Goal: Task Accomplishment & Management: Use online tool/utility

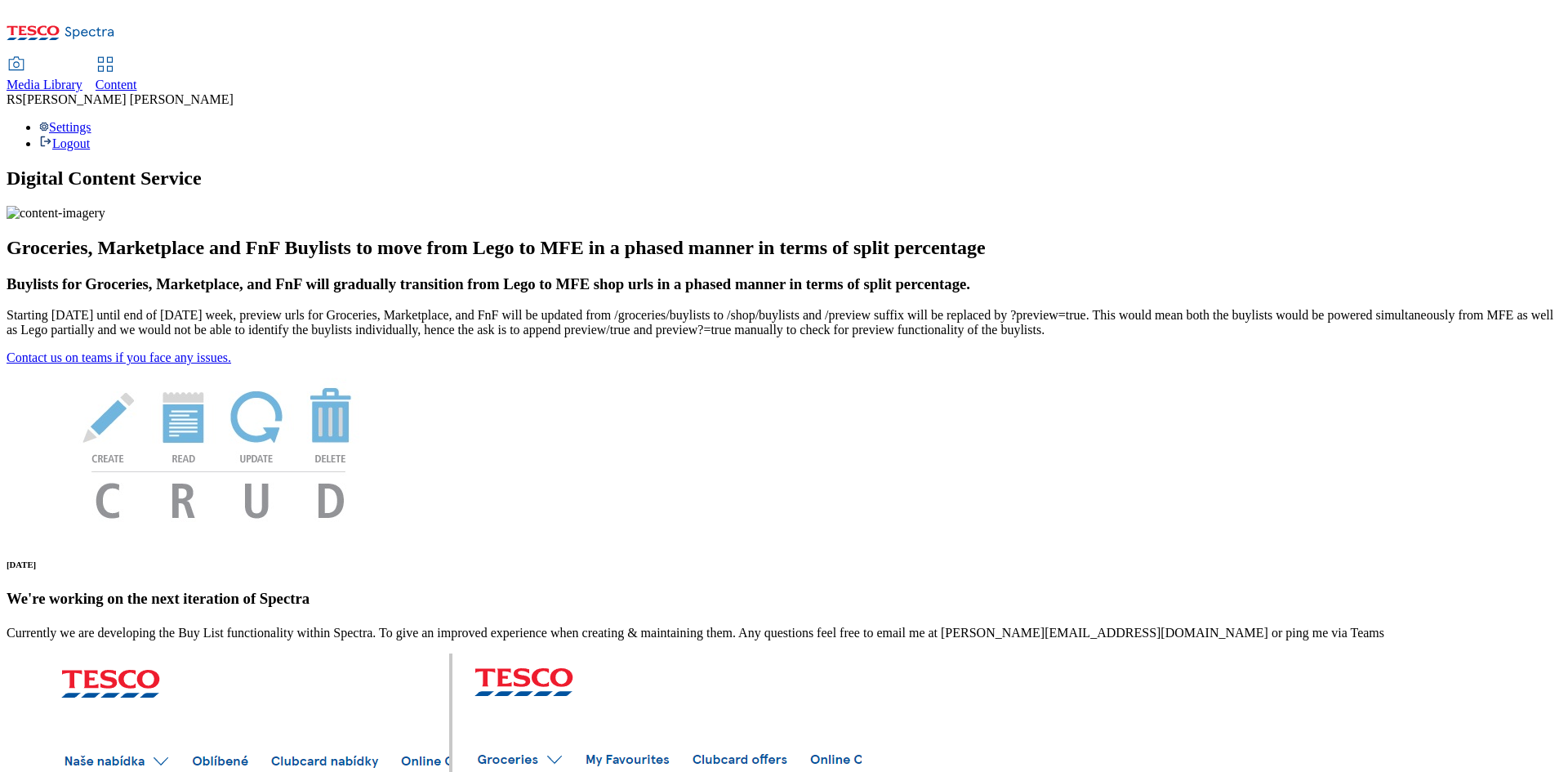
click at [137, 77] on span "Content" at bounding box center [116, 84] width 41 height 14
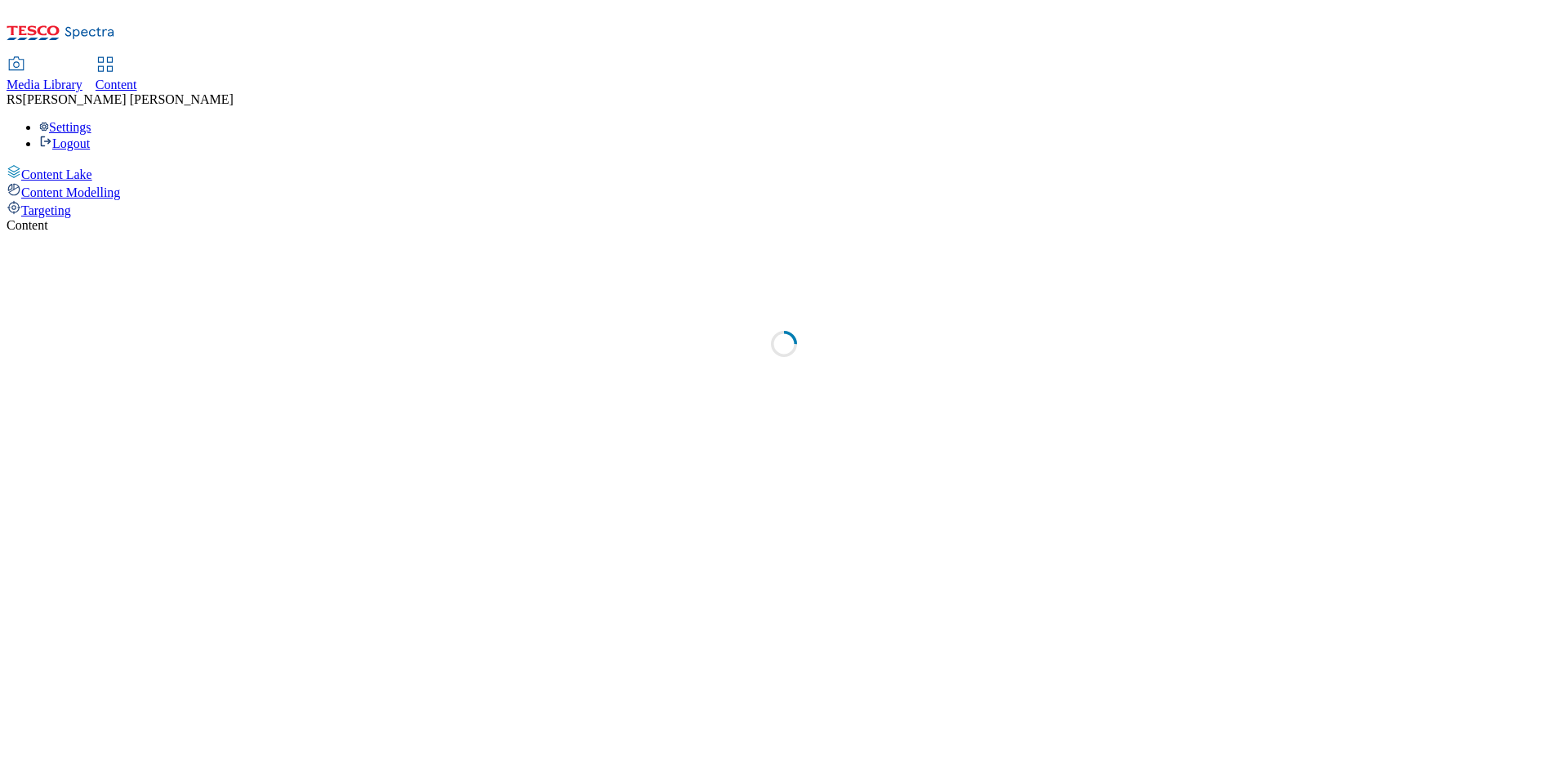
select select "ghs-[GEOGRAPHIC_DATA]"
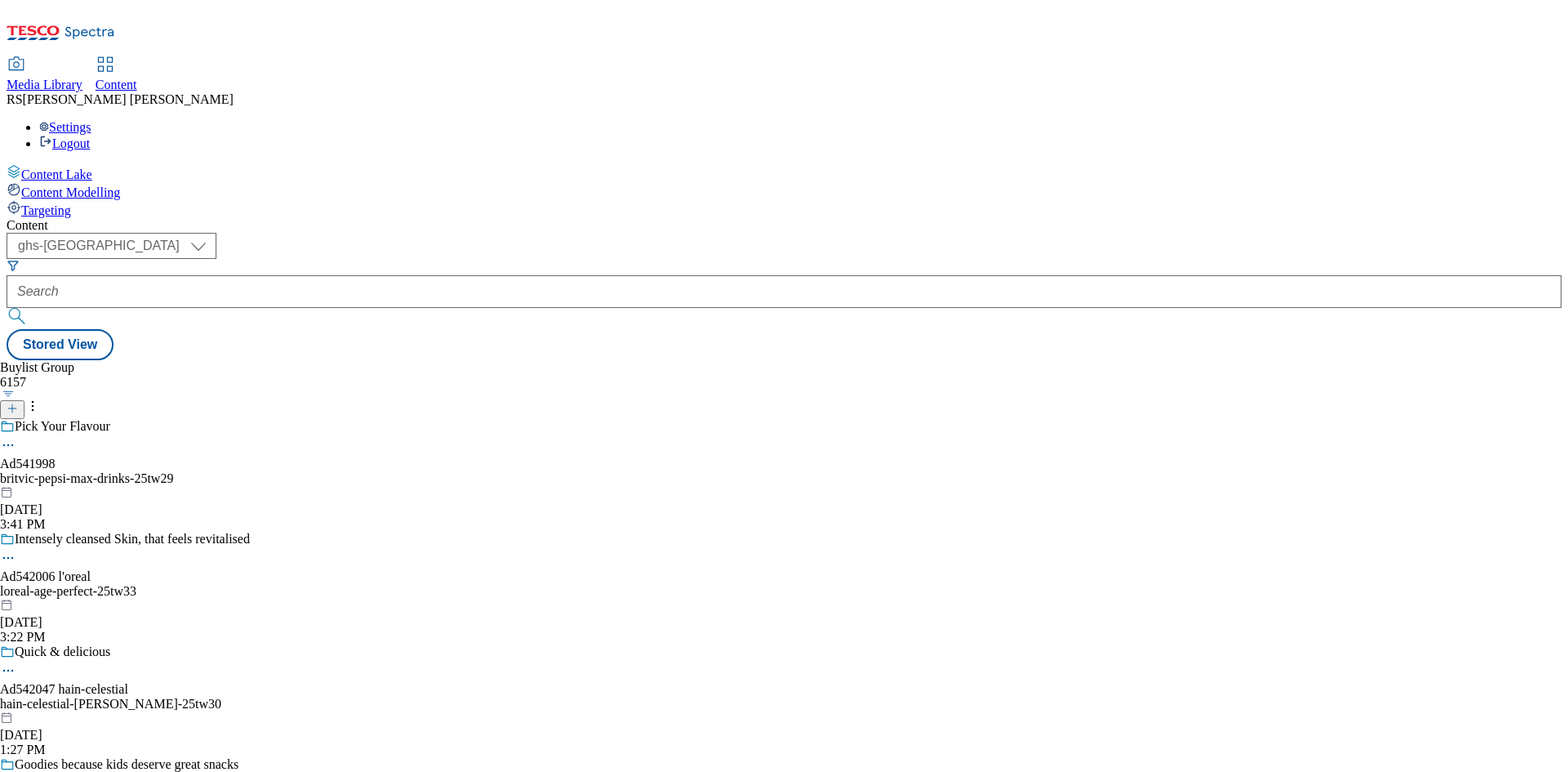
click at [256, 419] on div "Pick Your Flavour Ad541998 britvic-pepsi-max-drinks-25tw29 [DATE] 3:41 PM" at bounding box center [127, 475] width 256 height 113
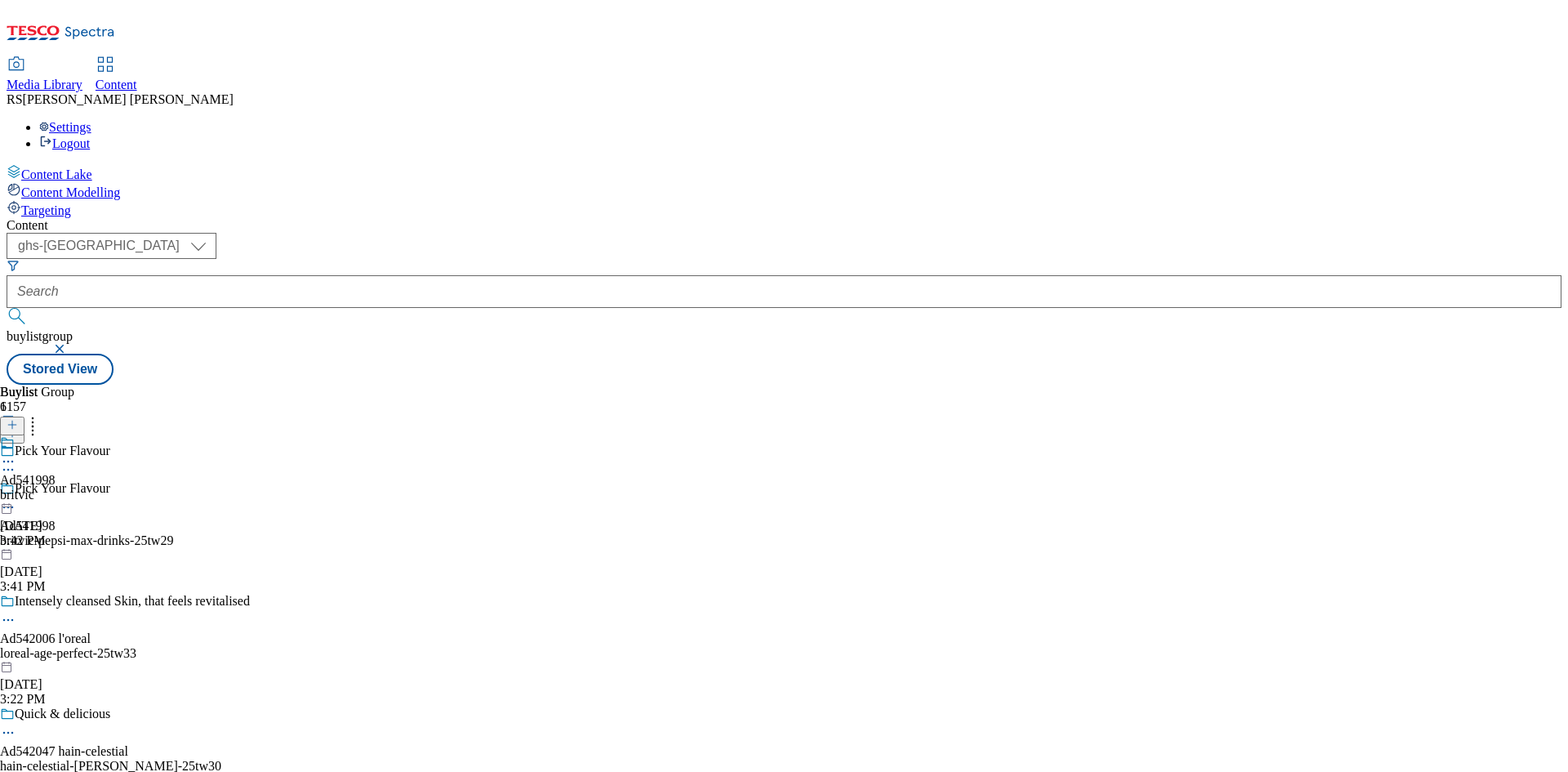
click at [18, 427] on icon at bounding box center [13, 433] width 12 height 12
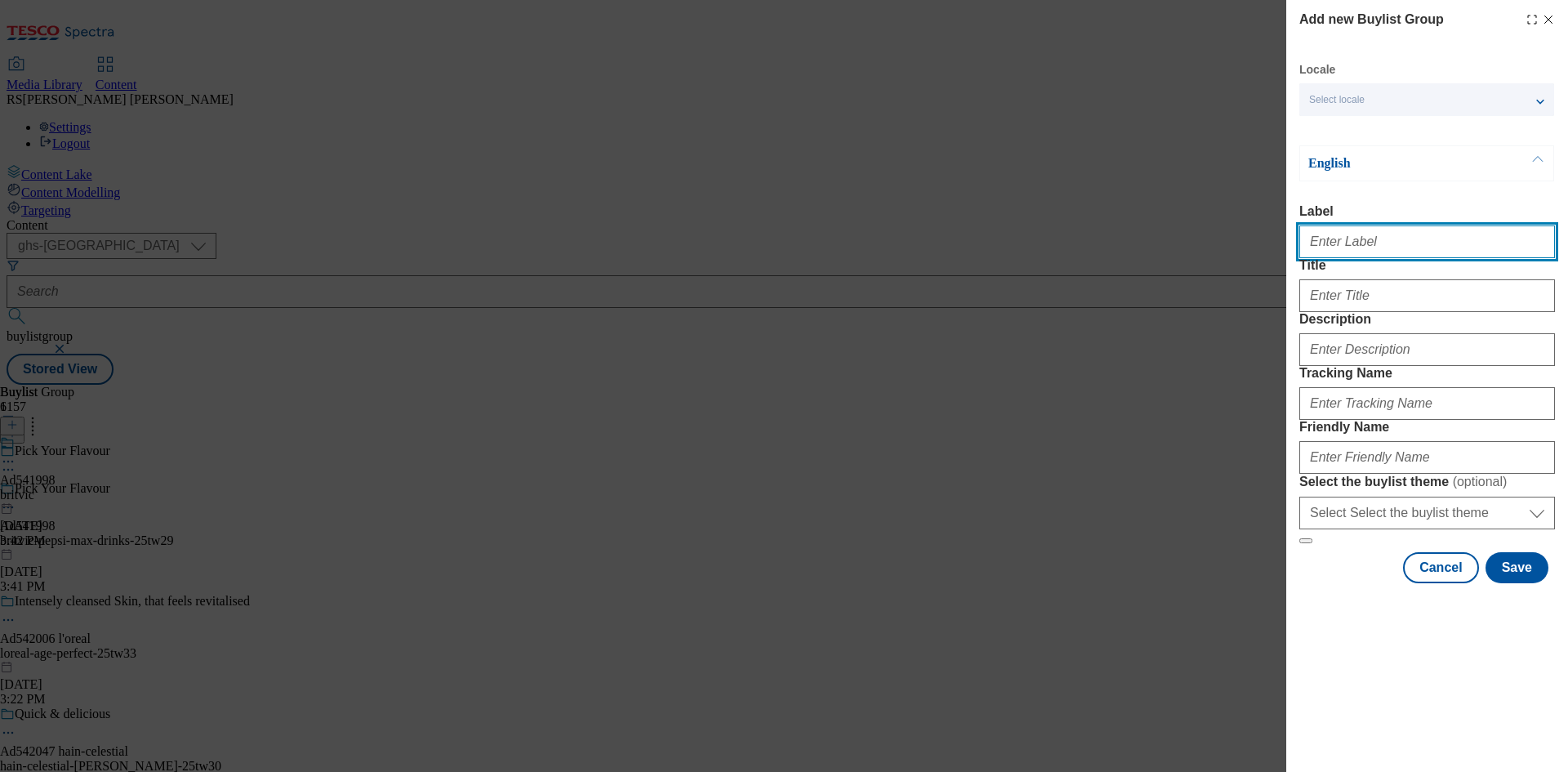
click at [1374, 242] on input "Label" at bounding box center [1427, 241] width 256 height 32
paste input "542036"
type input "Ad542036"
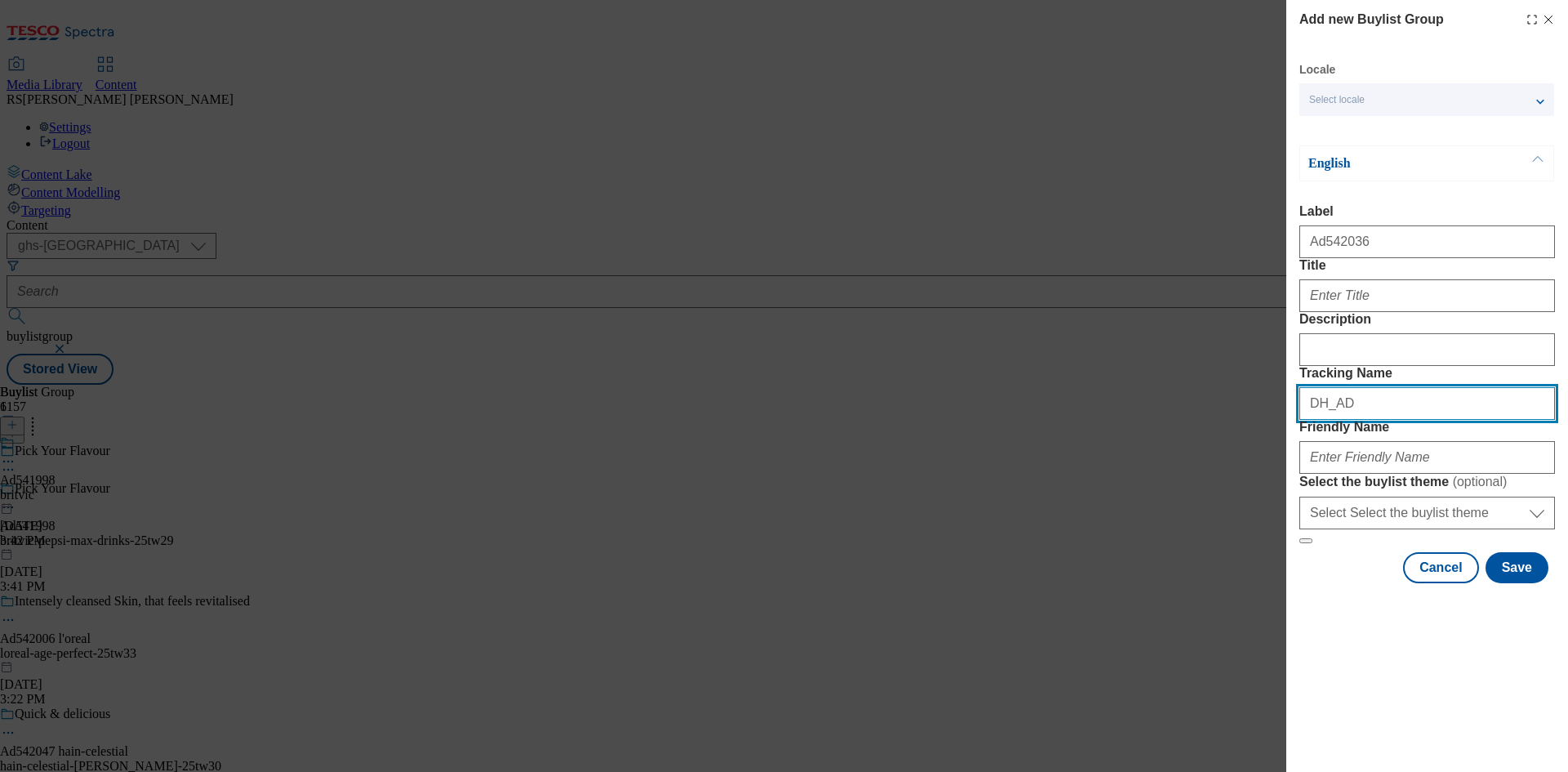
paste input "542036"
type input "DH_AD542036"
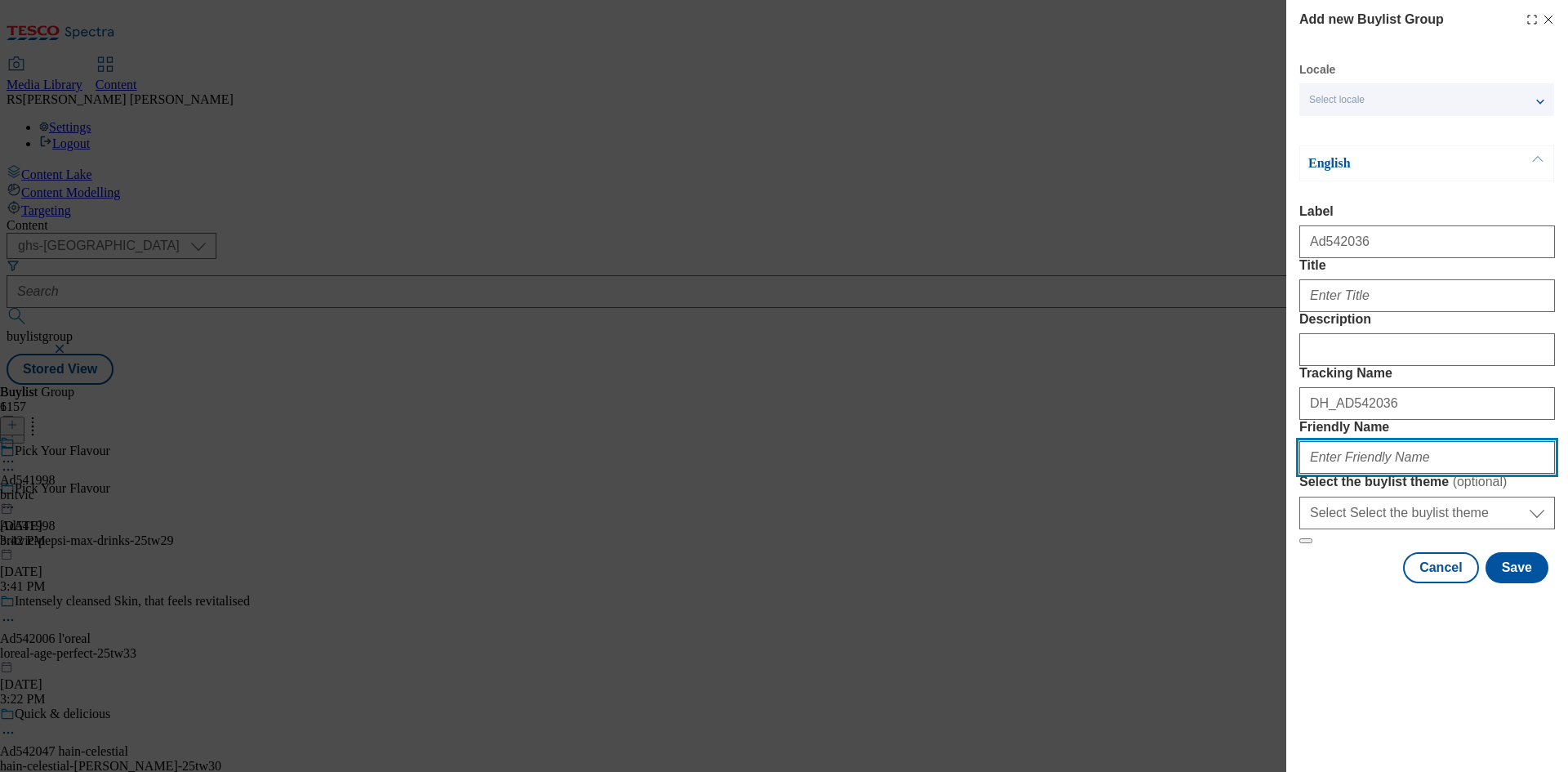
paste input "danone-oykos-25tw29"
type input "danone-oykos-25tw29"
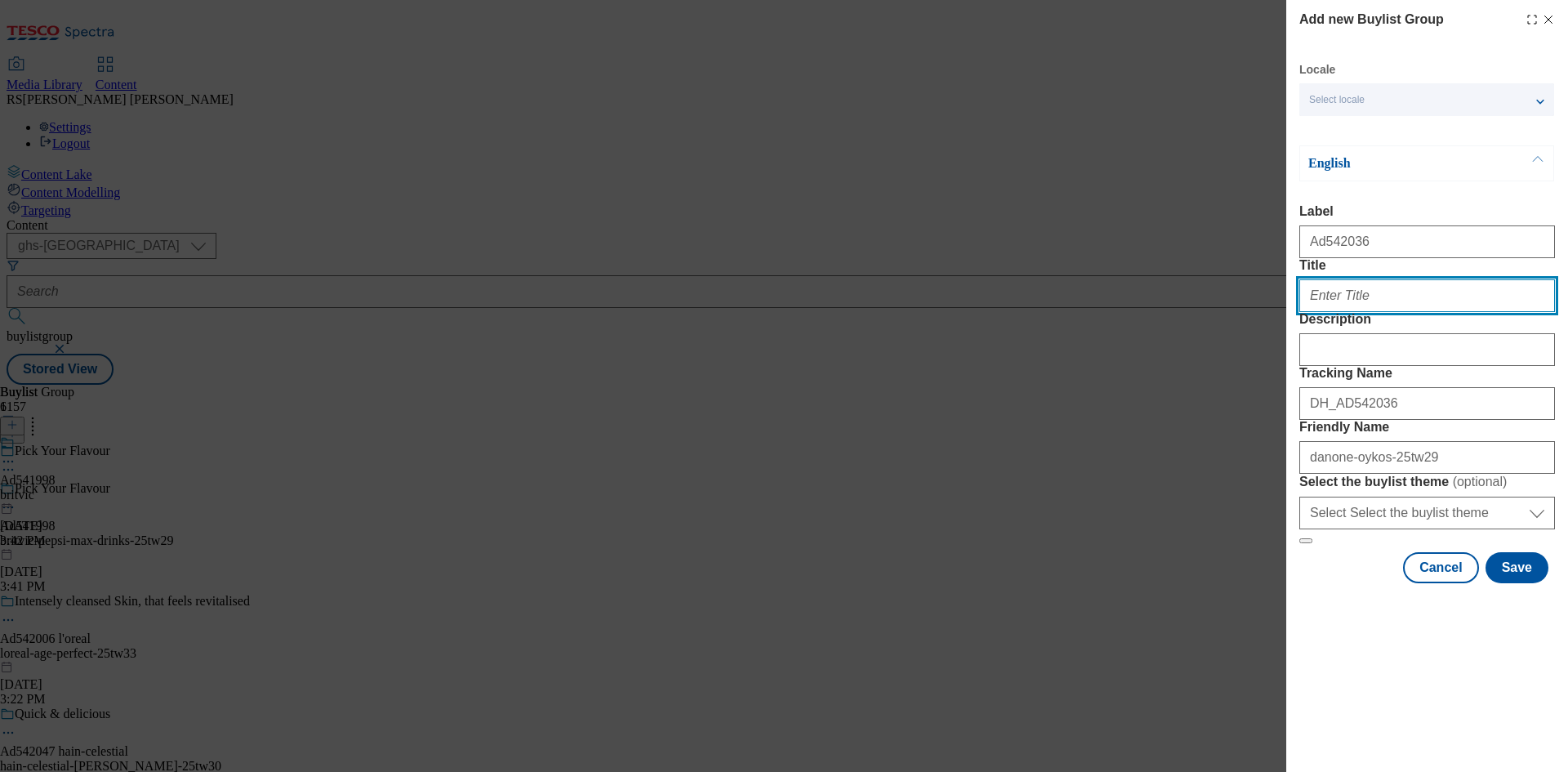
click at [1370, 312] on input "Title" at bounding box center [1427, 295] width 256 height 32
paste input "Too good to share"
type input "Too good to share"
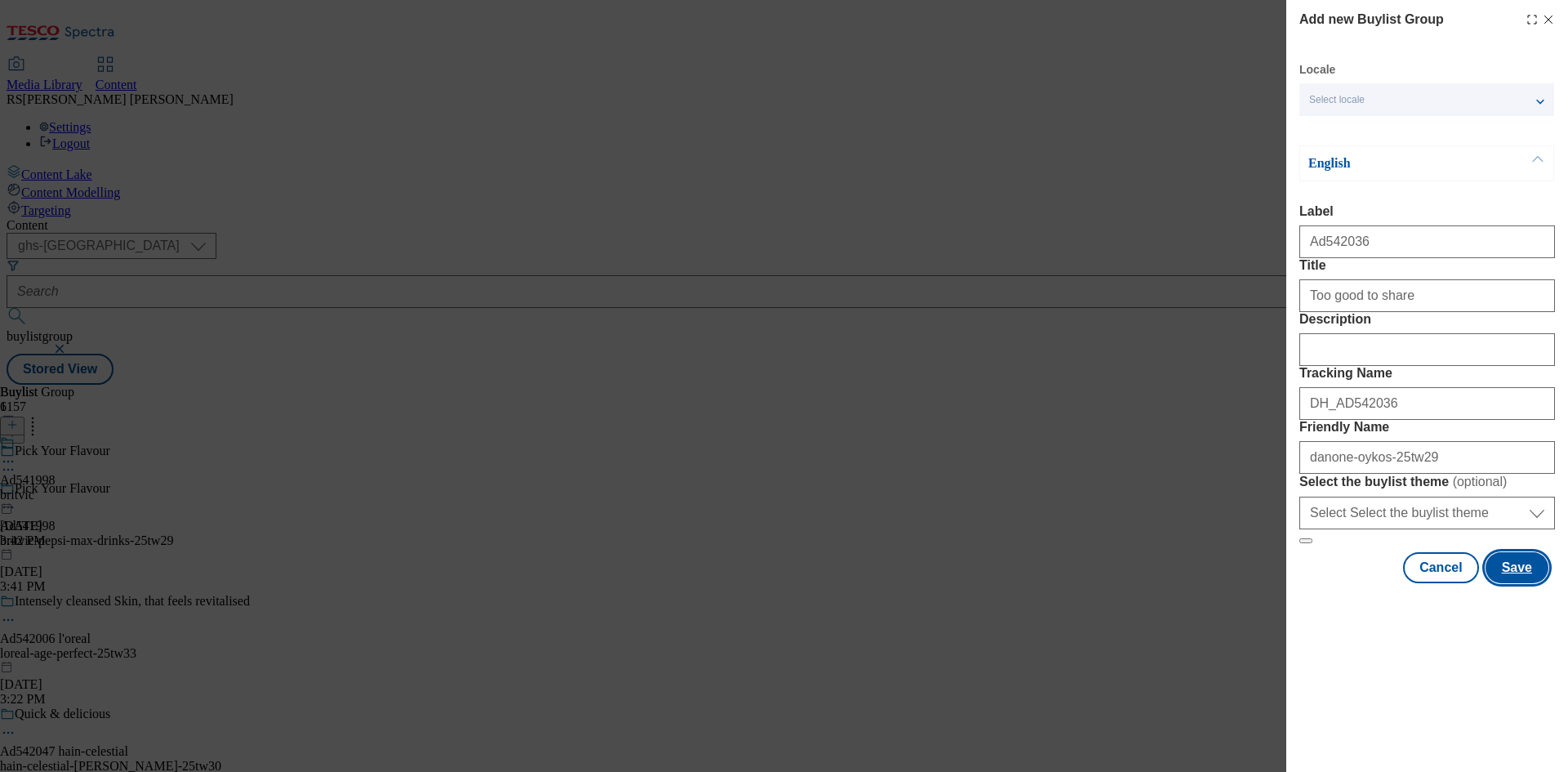
click at [1532, 584] on button "Save" at bounding box center [1517, 568] width 63 height 31
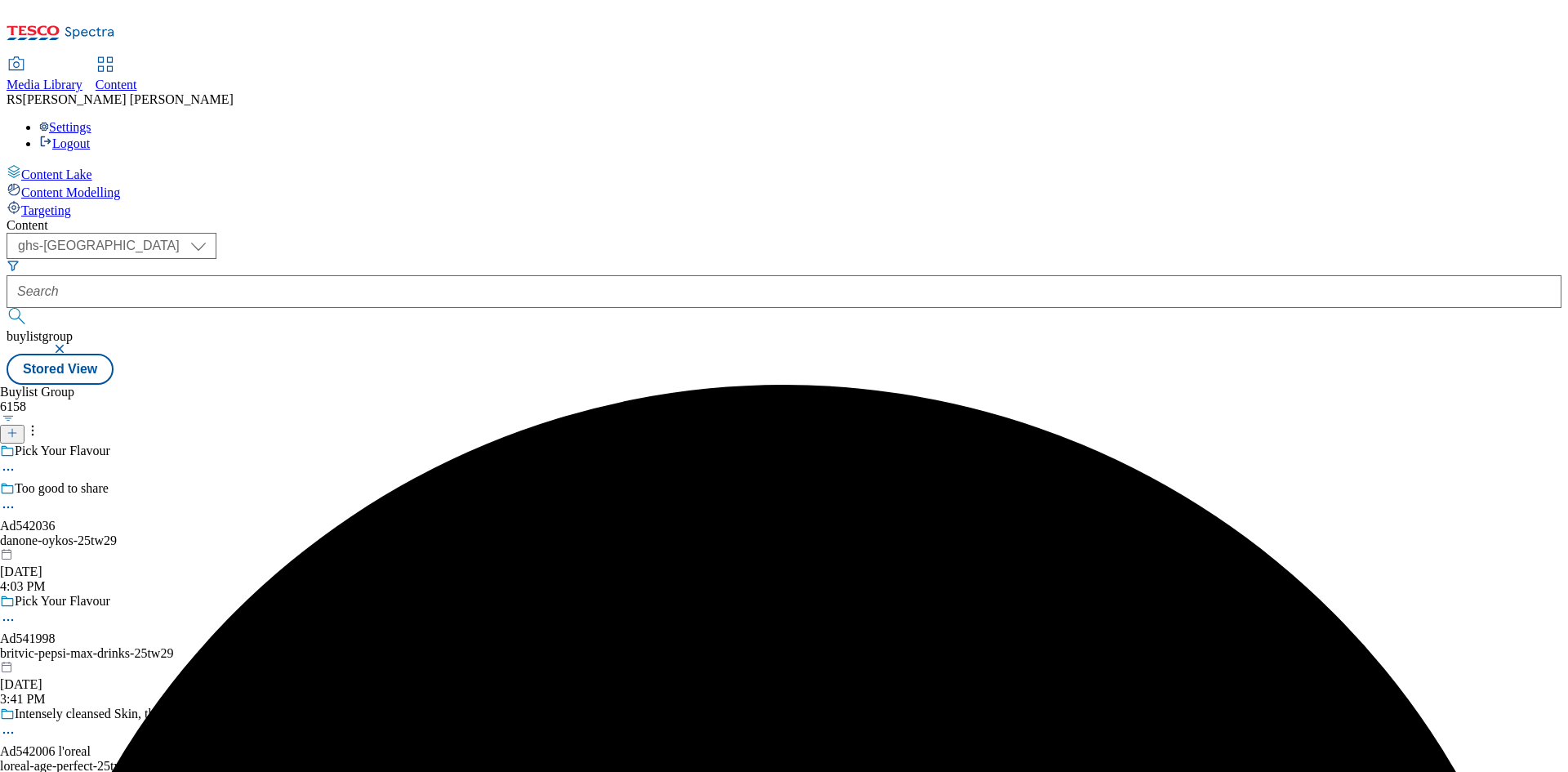
click at [256, 534] on div "danone-oykos-25tw29" at bounding box center [127, 540] width 256 height 15
click at [18, 419] on icon at bounding box center [13, 425] width 12 height 12
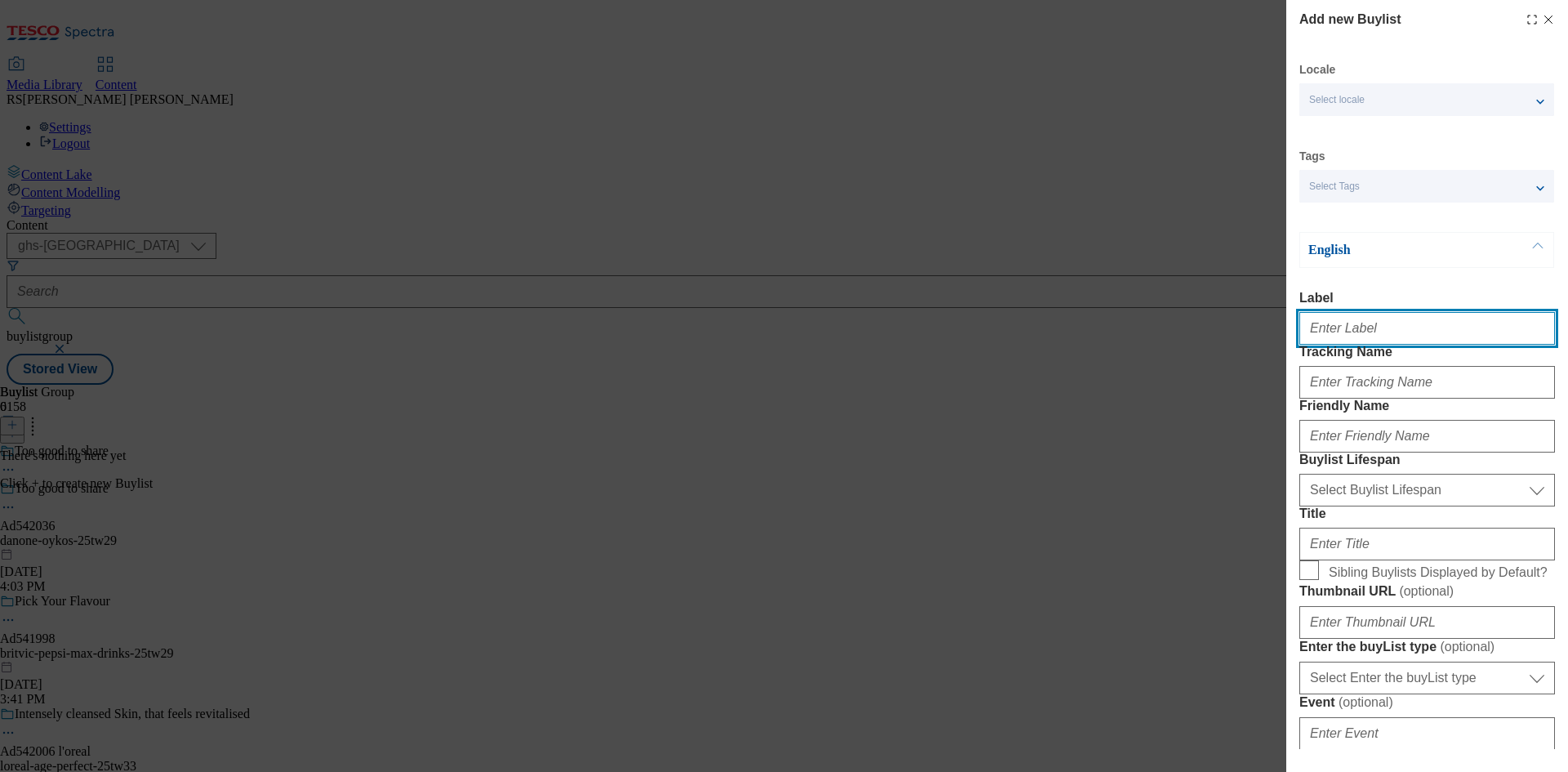
click at [1376, 344] on input "Label" at bounding box center [1427, 328] width 256 height 32
paste input "542036"
type input "Ad542036"
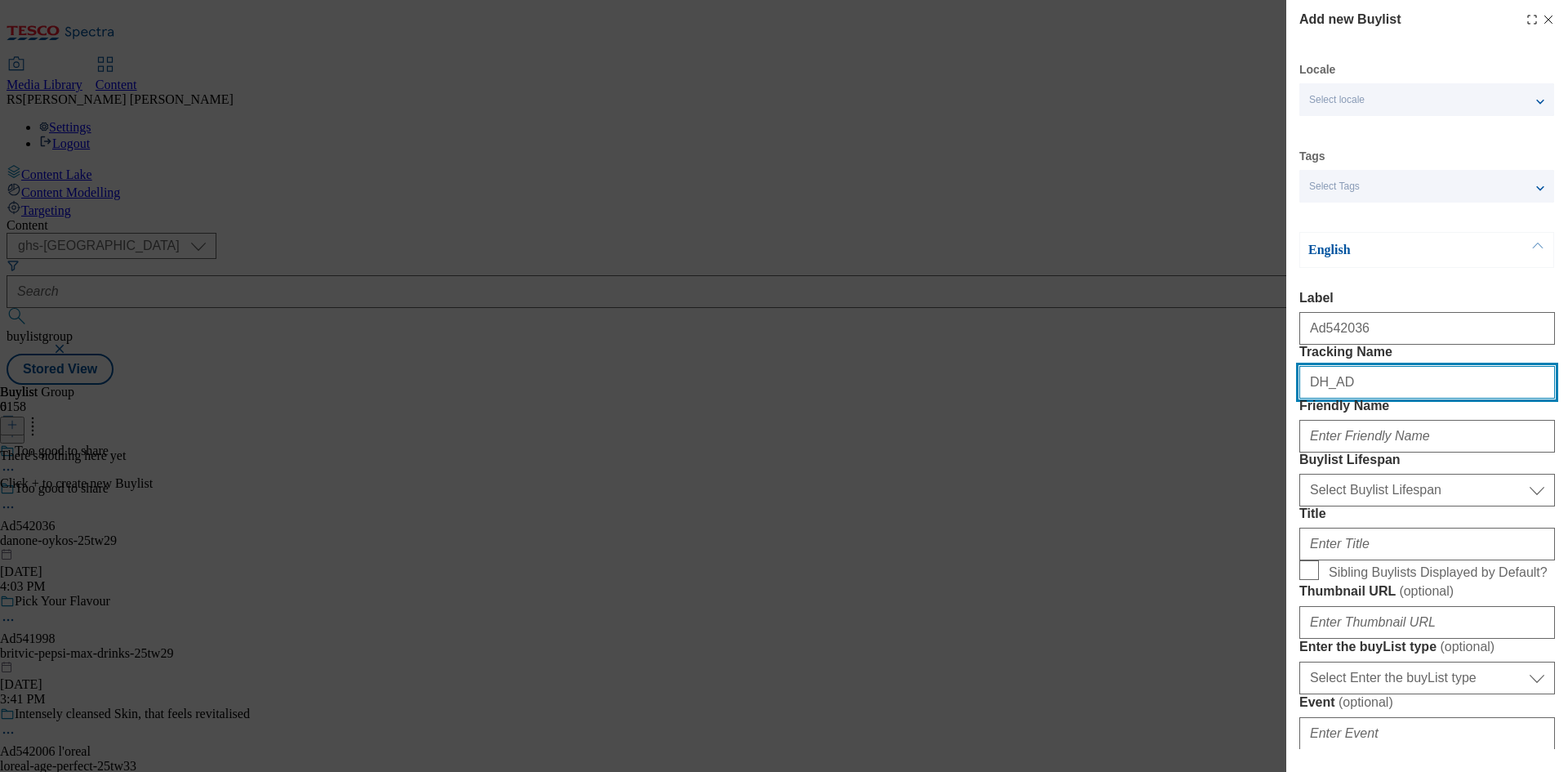
paste input "542036"
type input "DH_AD542036"
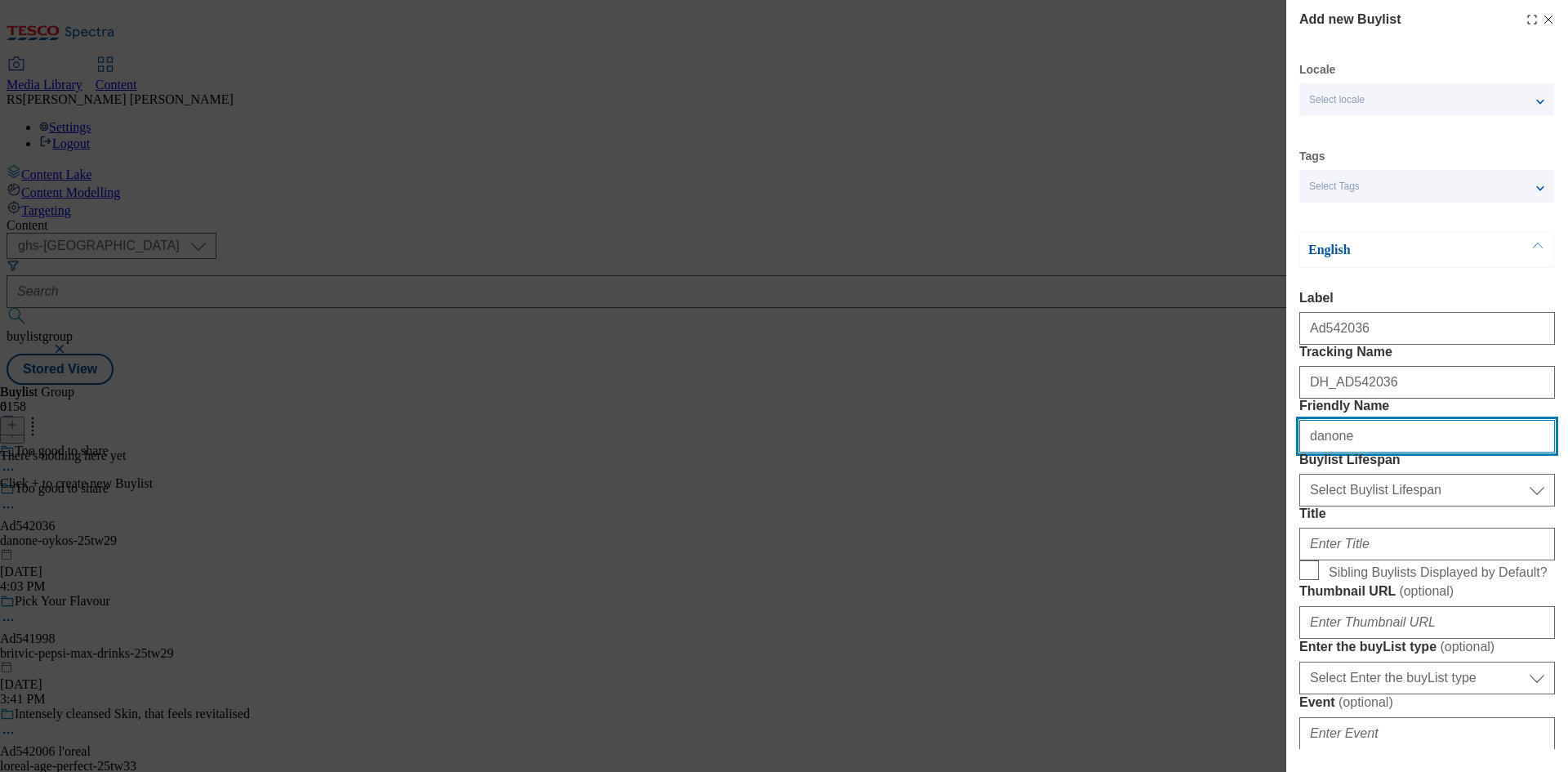
type input "danone"
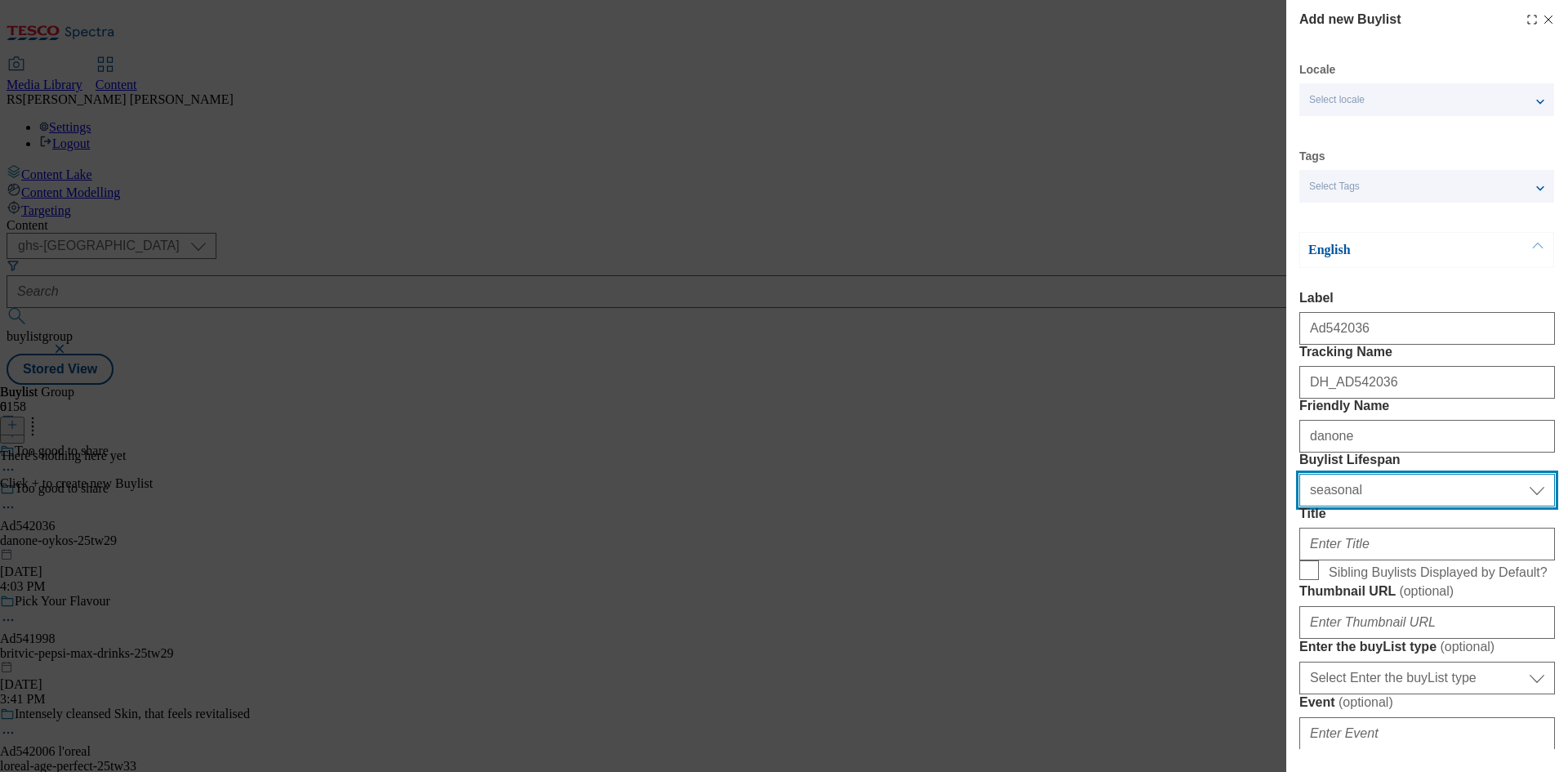
select select "tactical"
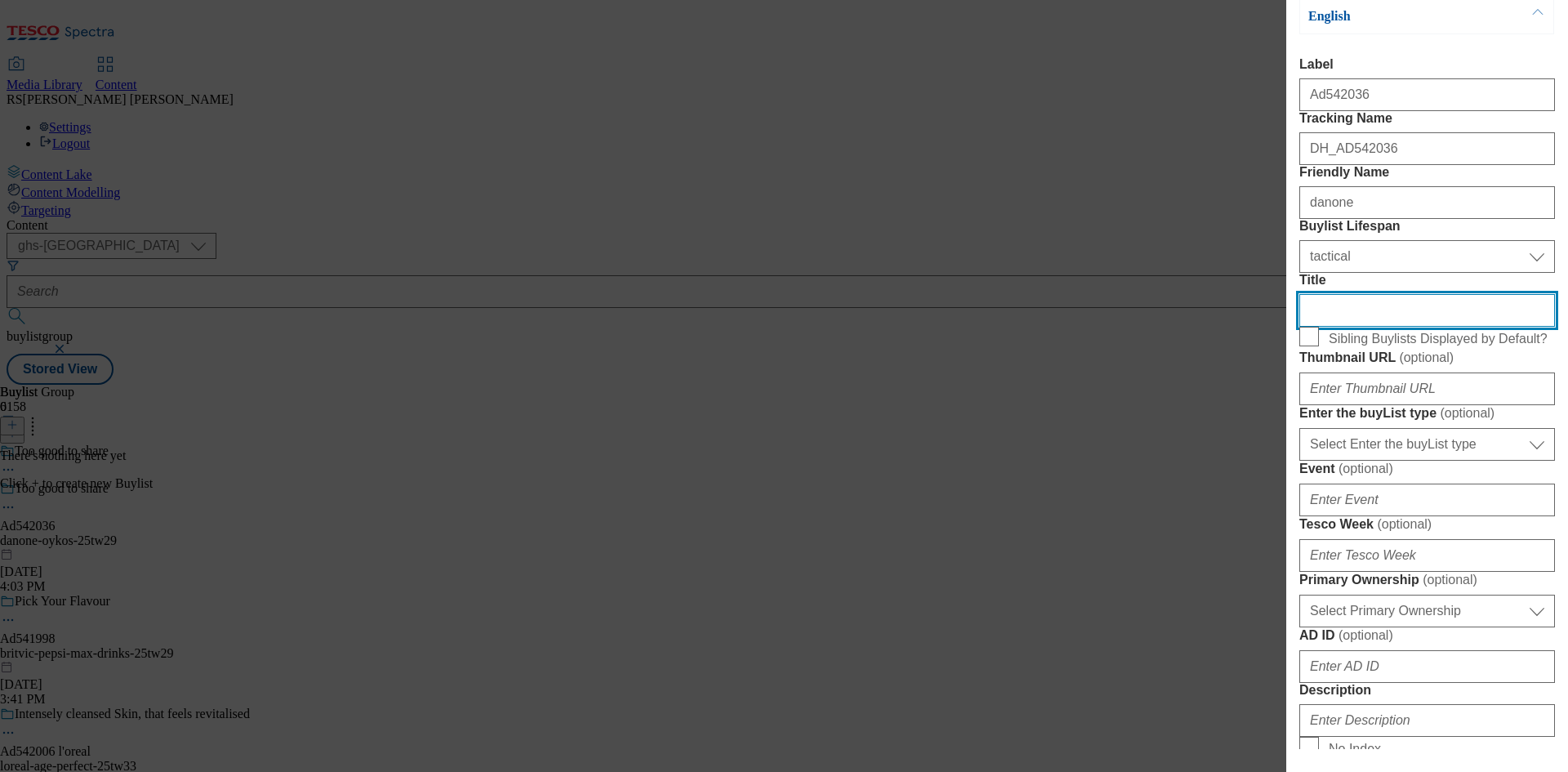
scroll to position [408, 0]
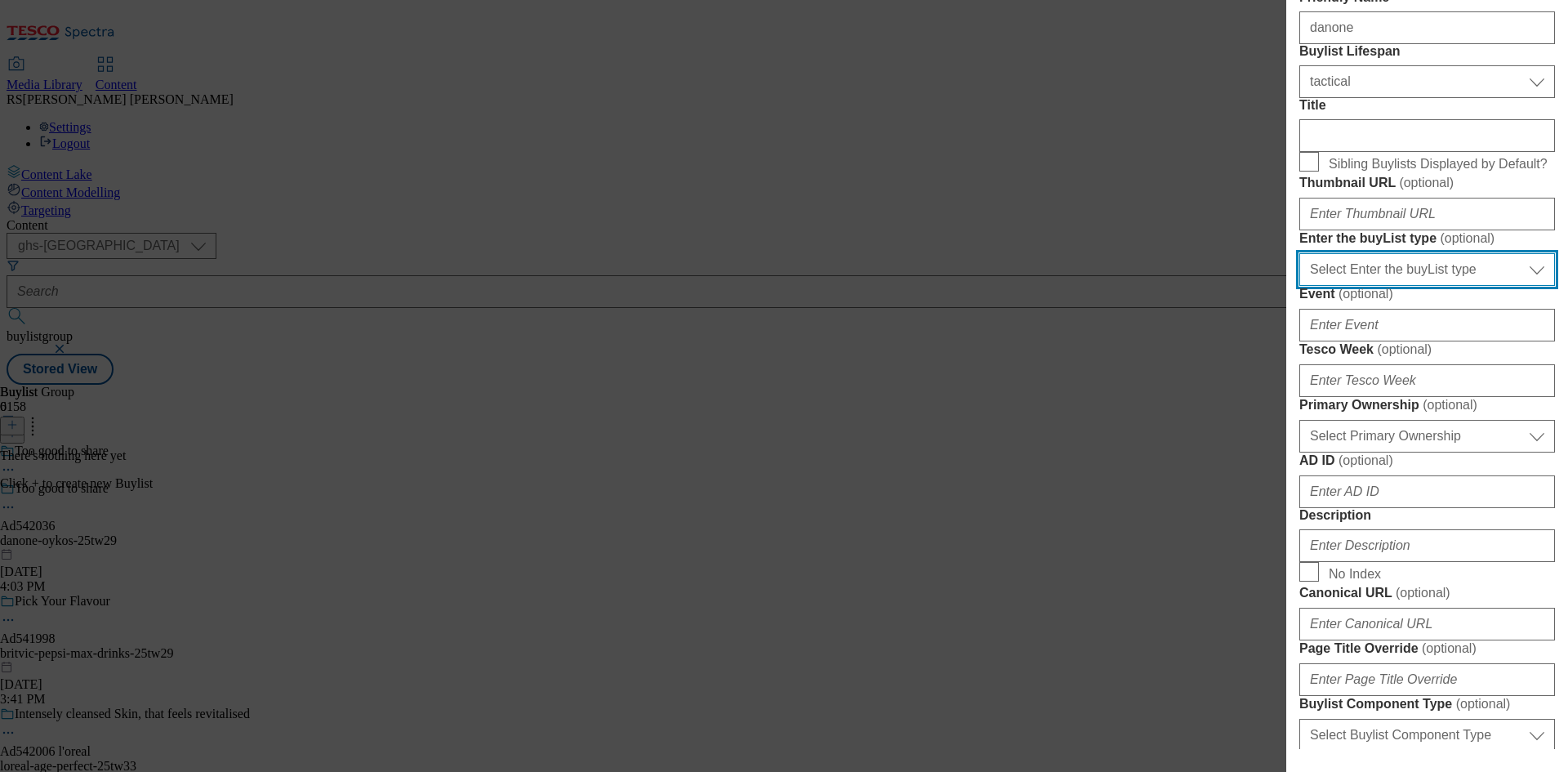
click at [1389, 285] on select "Select Enter the buyList type event supplier funded long term >4 weeks supplier…" at bounding box center [1427, 269] width 256 height 32
select select "supplier funded short term 1-3 weeks"
click at [1299, 285] on select "Select Enter the buyList type event supplier funded long term >4 weeks supplier…" at bounding box center [1427, 269] width 256 height 32
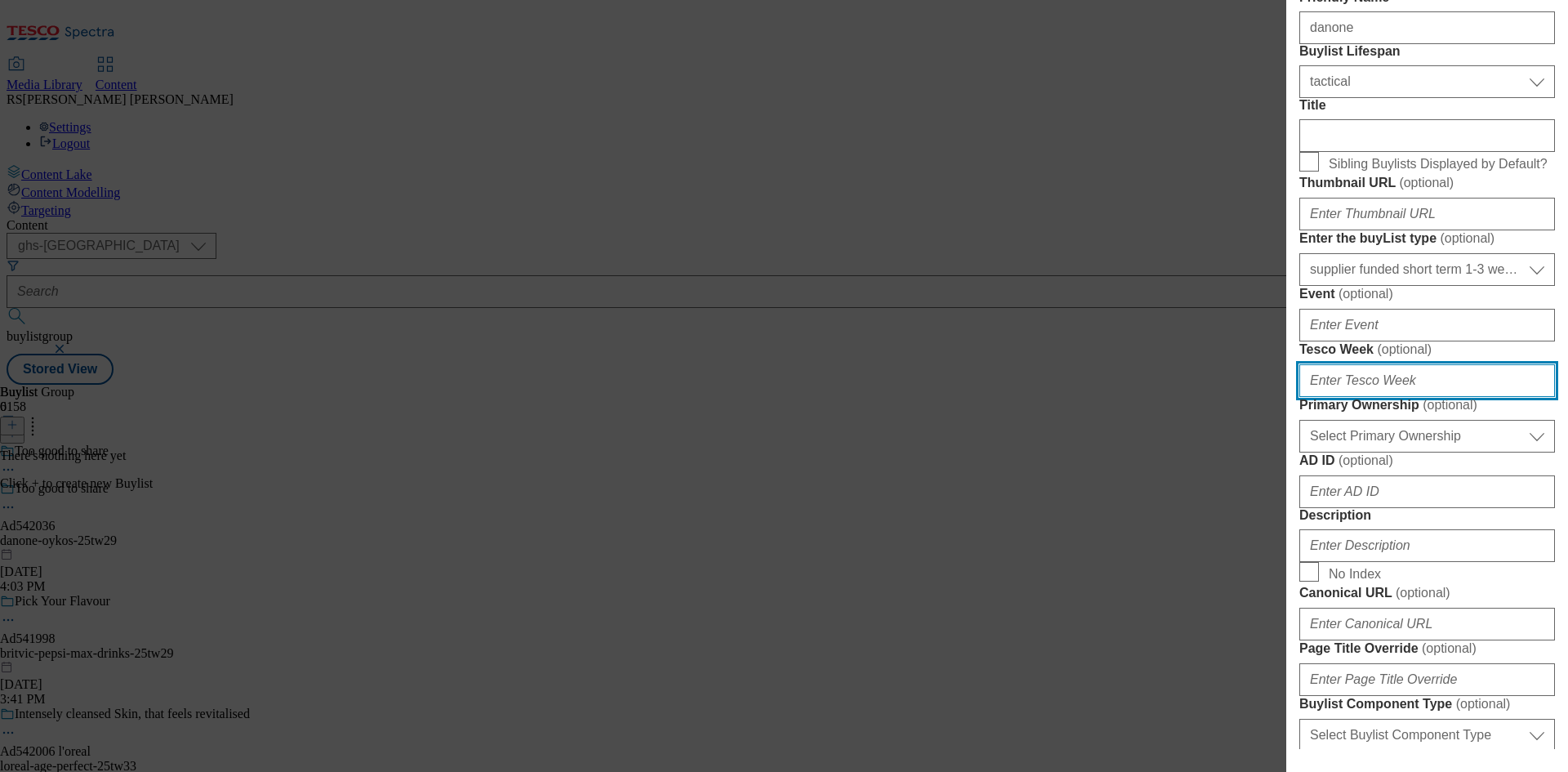
click at [1399, 397] on input "Tesco Week ( optional )" at bounding box center [1427, 380] width 256 height 32
type input "29"
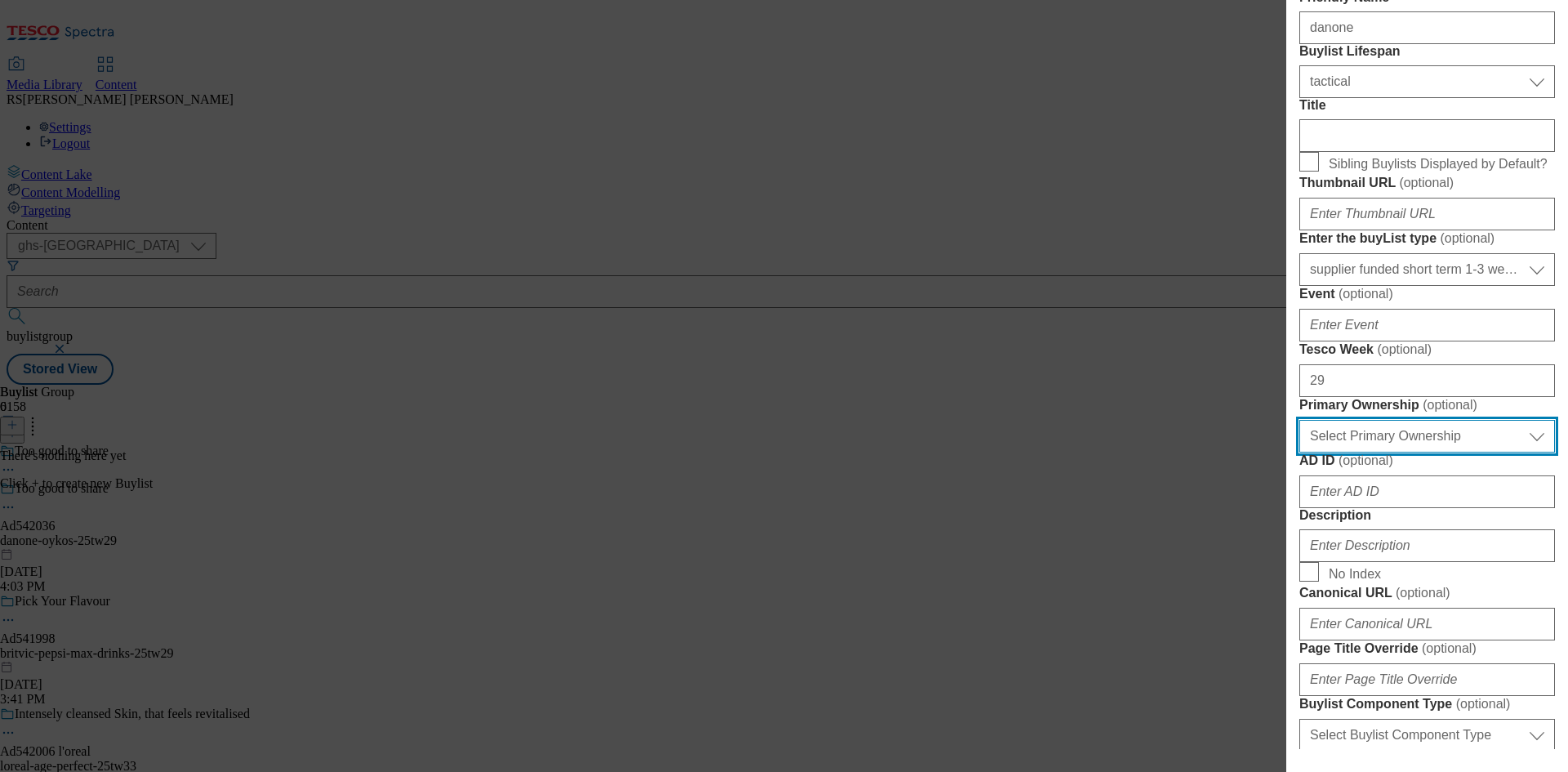
select select "dunnhumby"
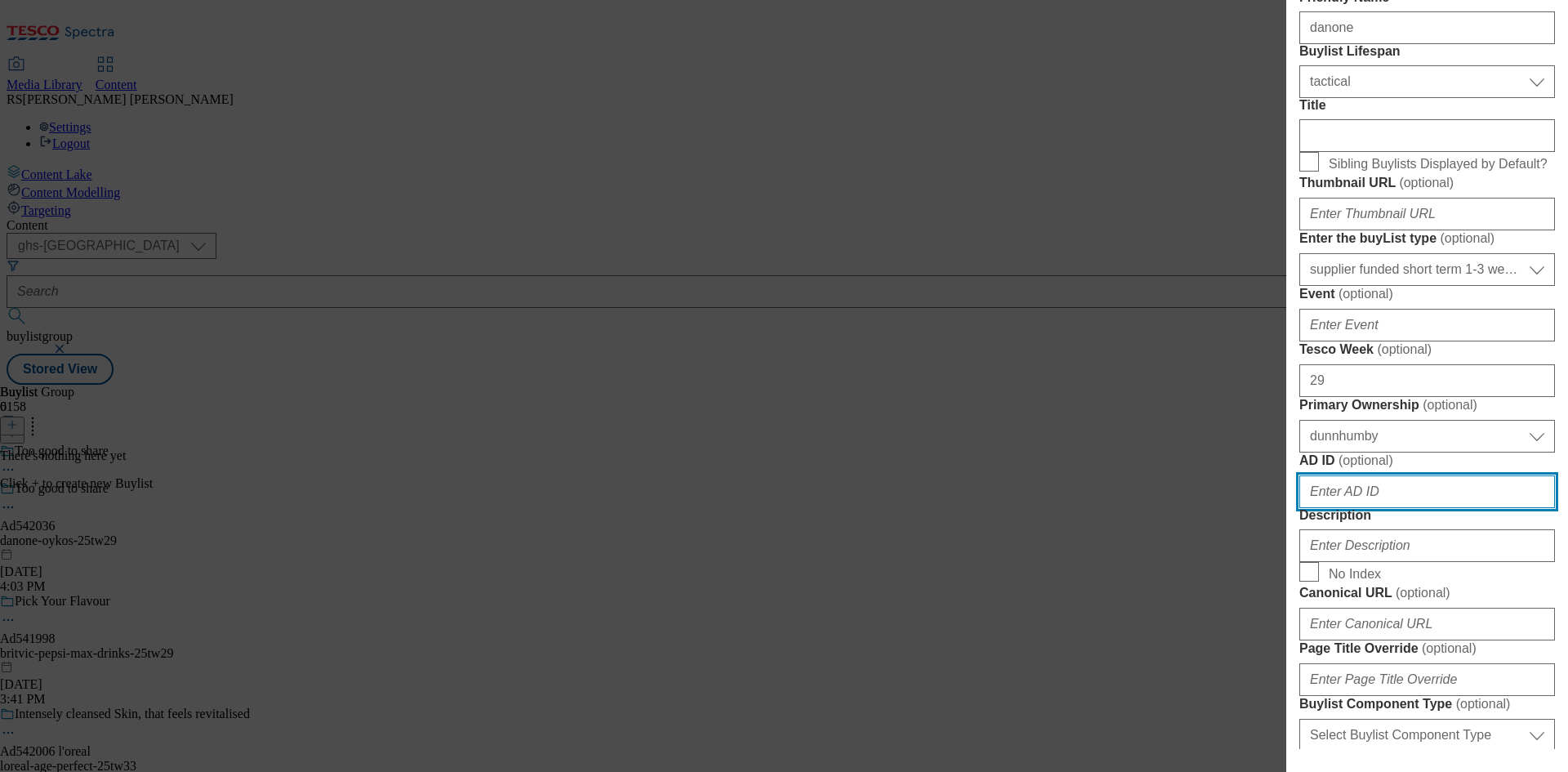
scroll to position [821, 0]
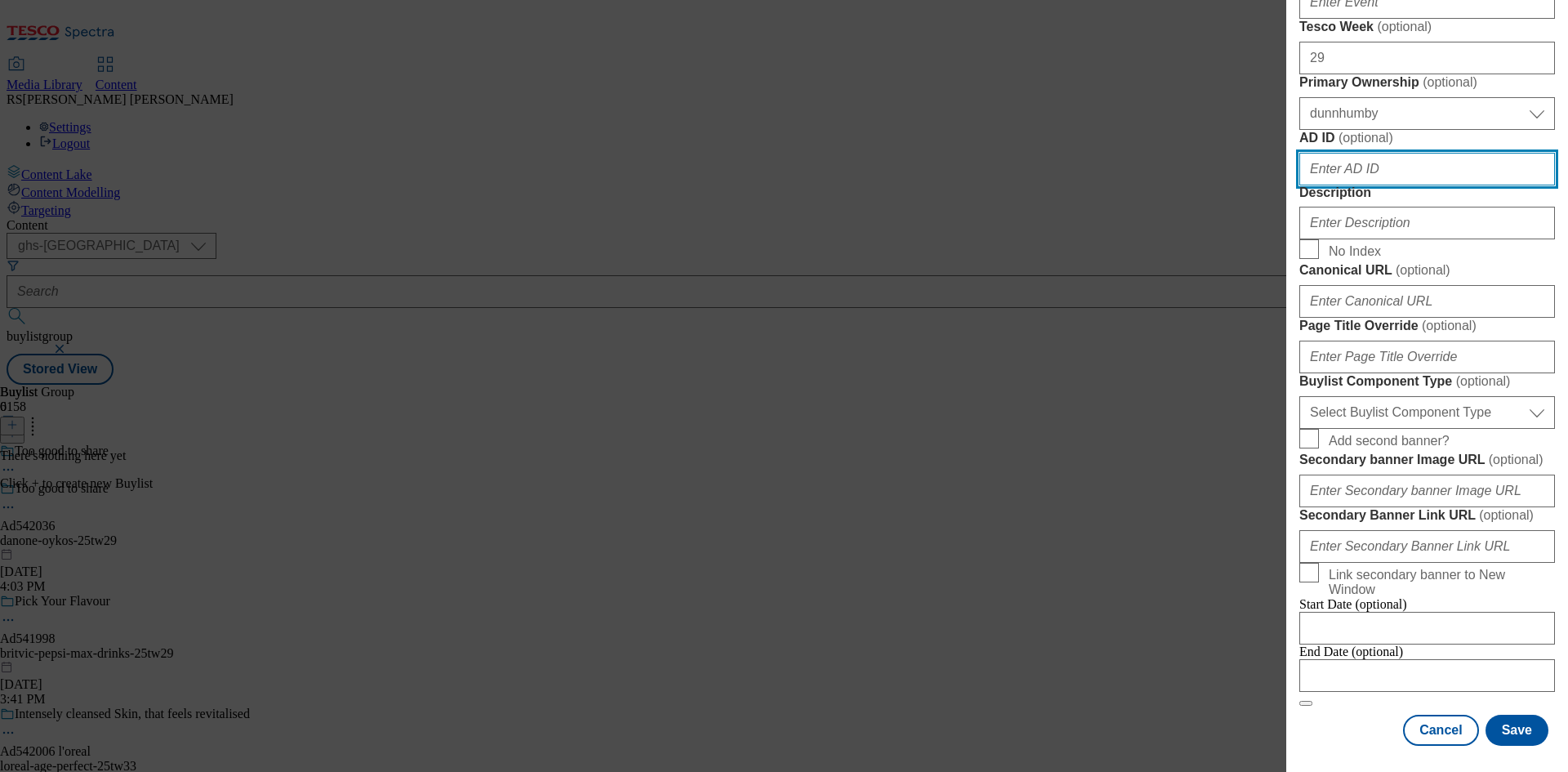
paste input "542036"
type input "542036"
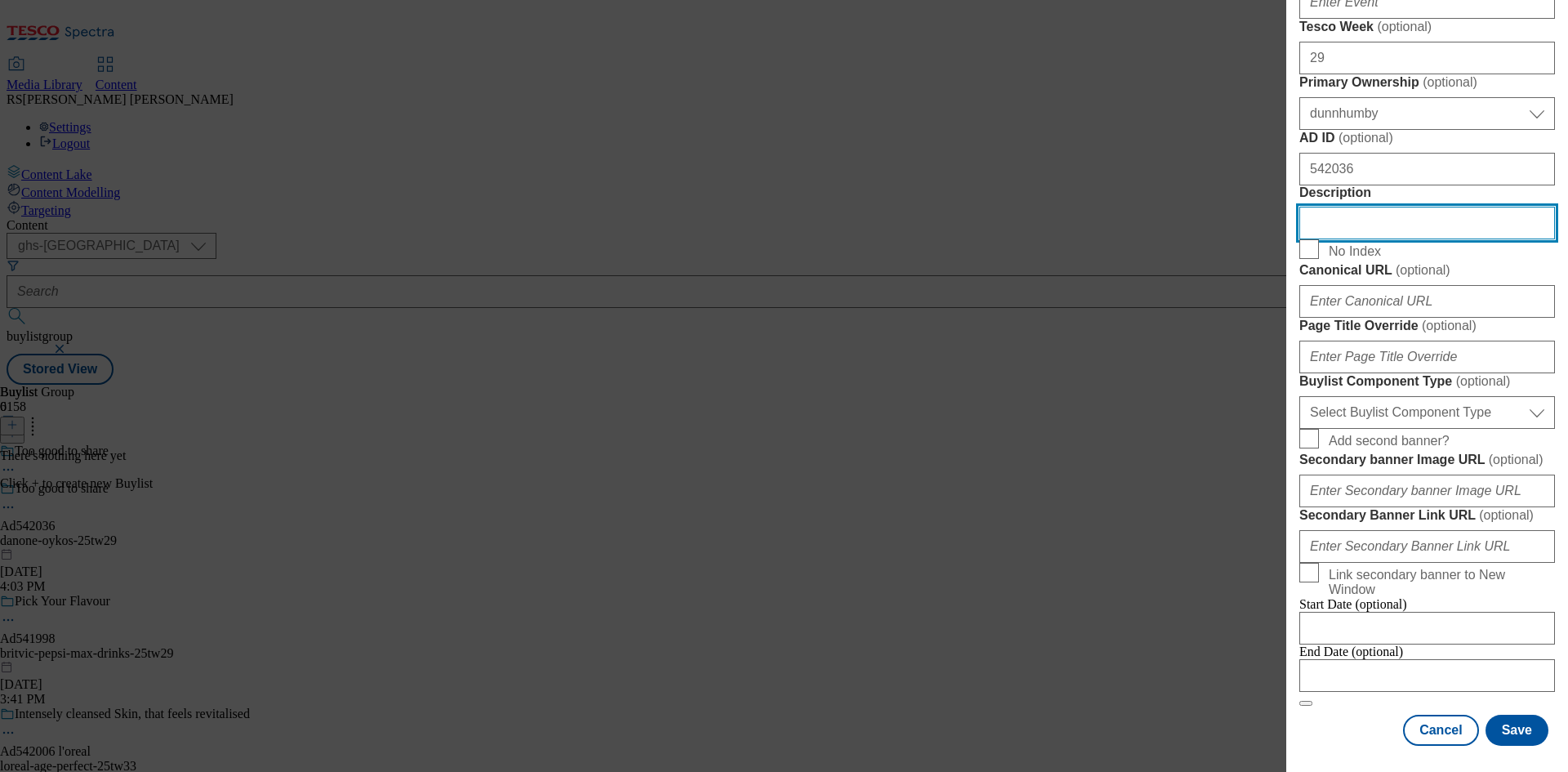
scroll to position [1229, 0]
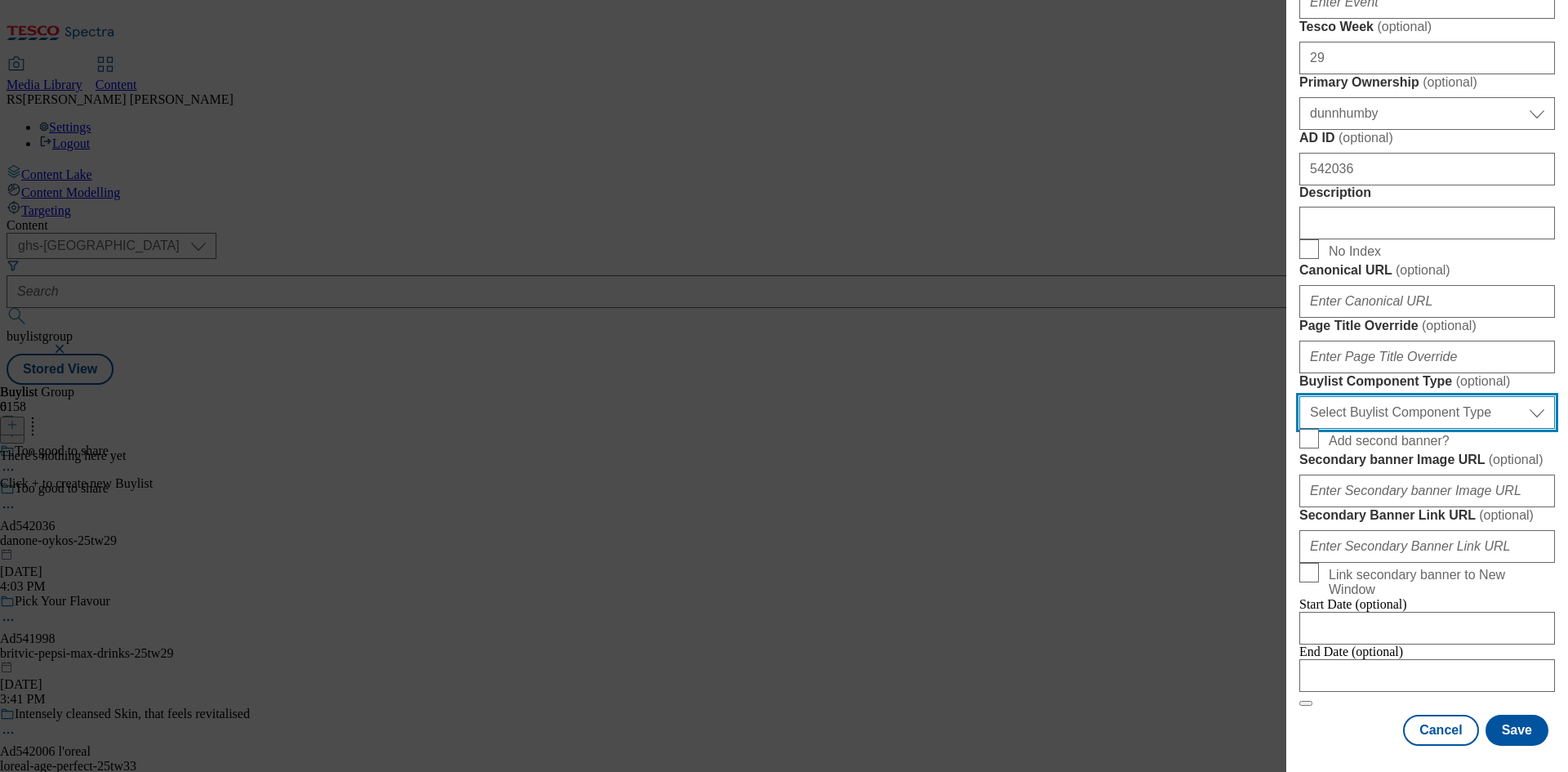
click at [1444, 396] on select "Select Buylist Component Type Banner Competition Header Meal" at bounding box center [1427, 412] width 256 height 32
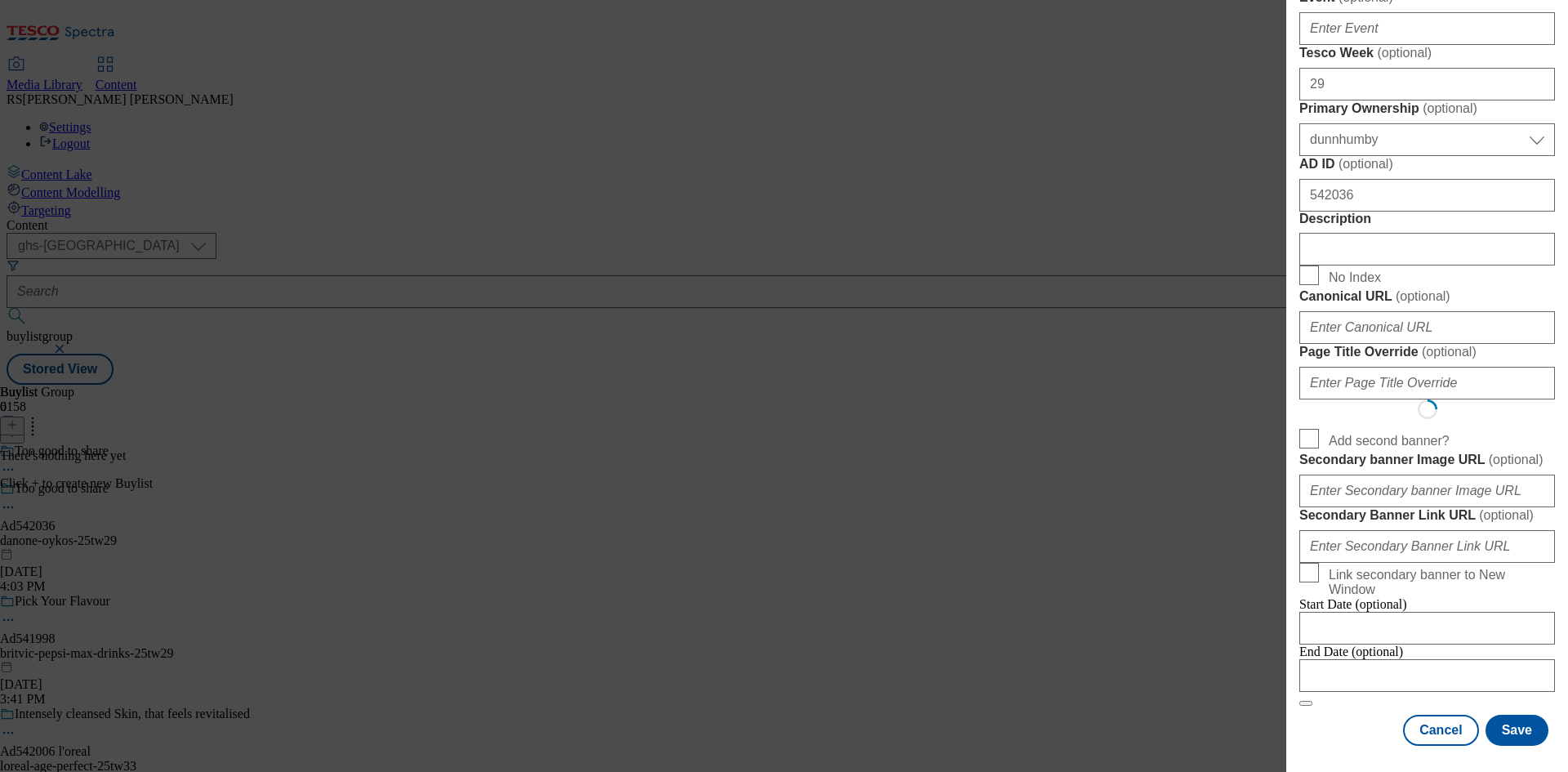
scroll to position [0, 0]
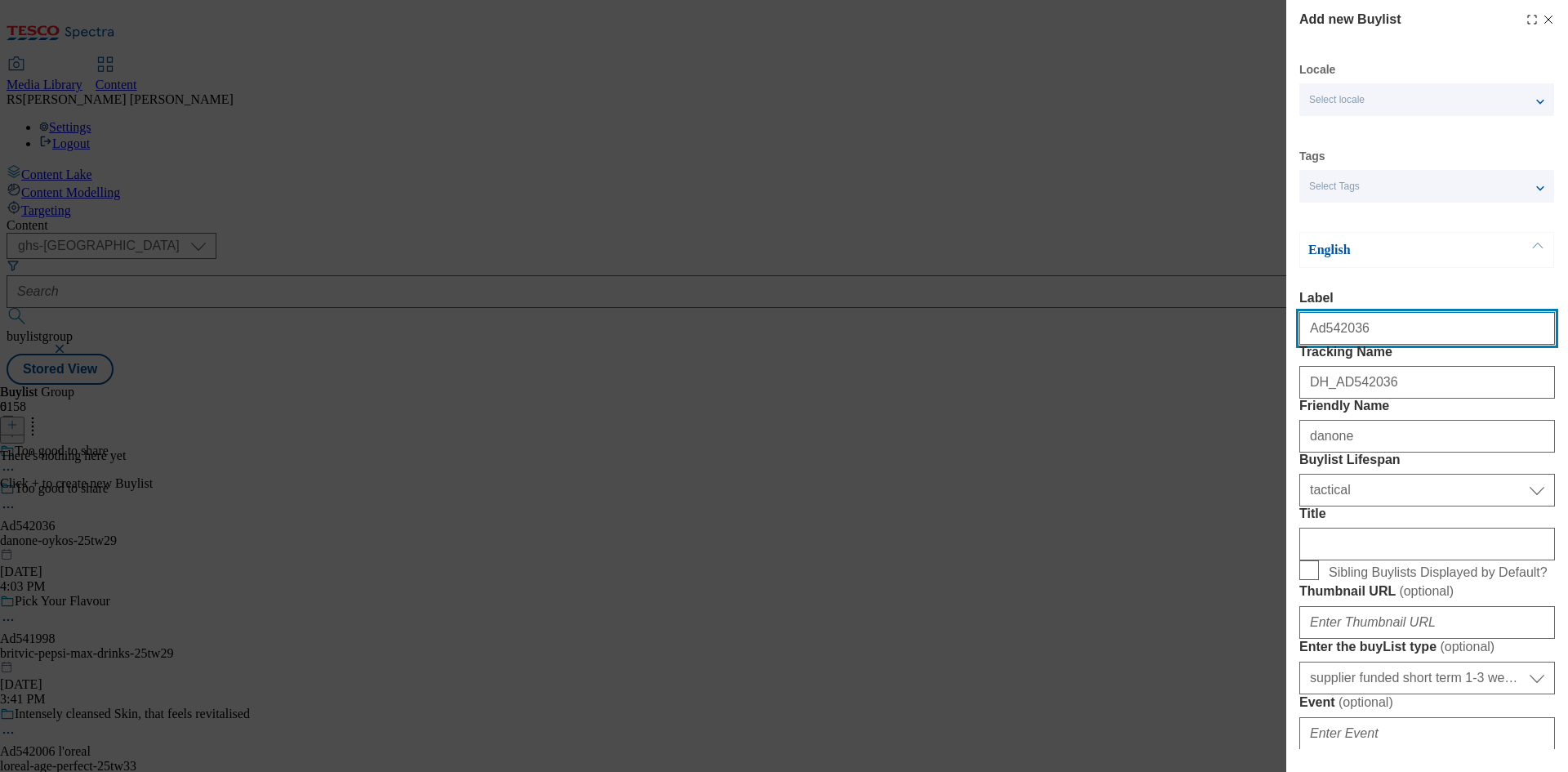
select select "Banner"
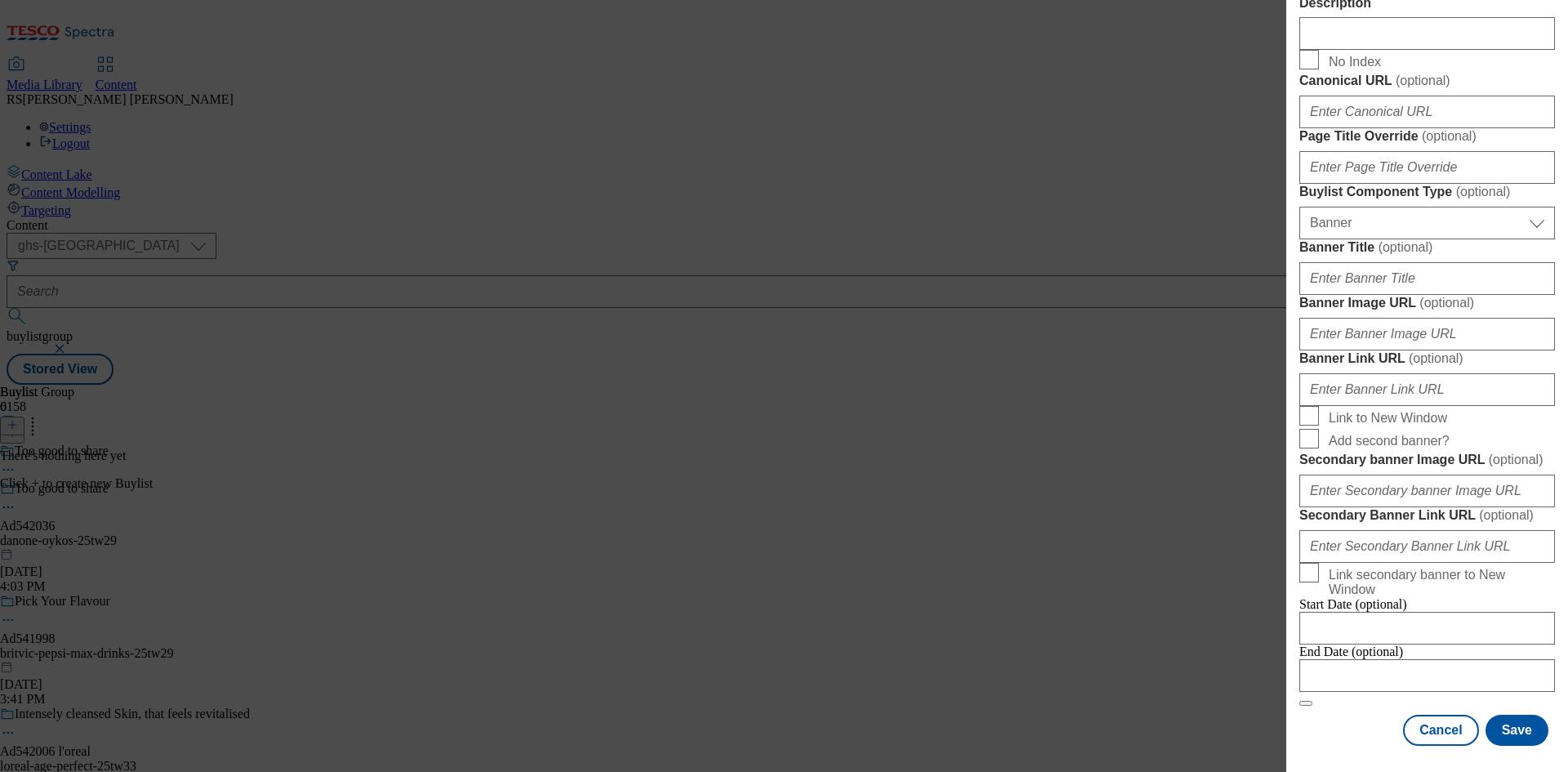
scroll to position [1619, 0]
click at [1352, 691] on div "End Date (optional)" at bounding box center [1427, 668] width 256 height 47
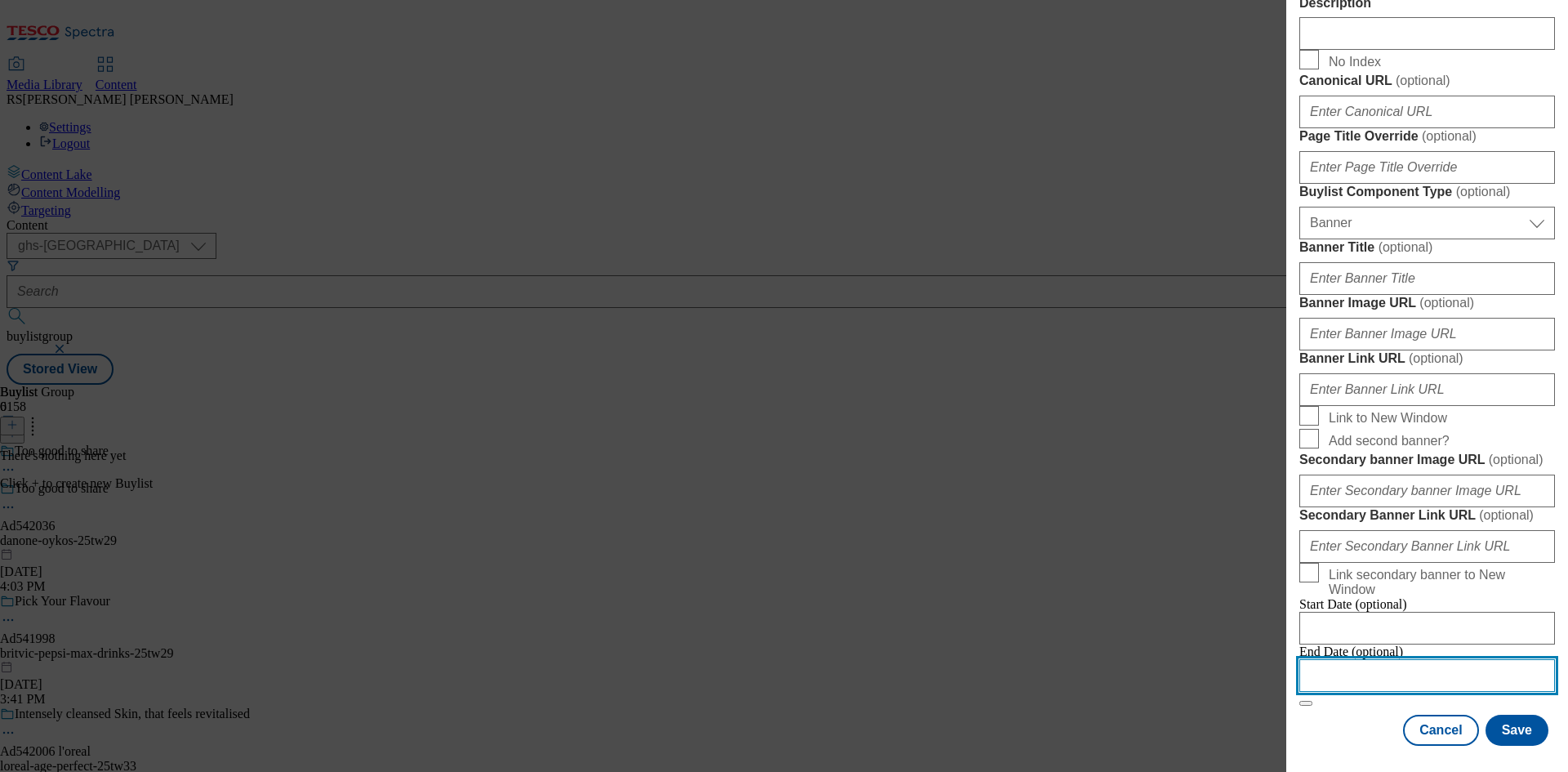
click at [1404, 670] on input "Modal" at bounding box center [1427, 675] width 256 height 32
select select "2025"
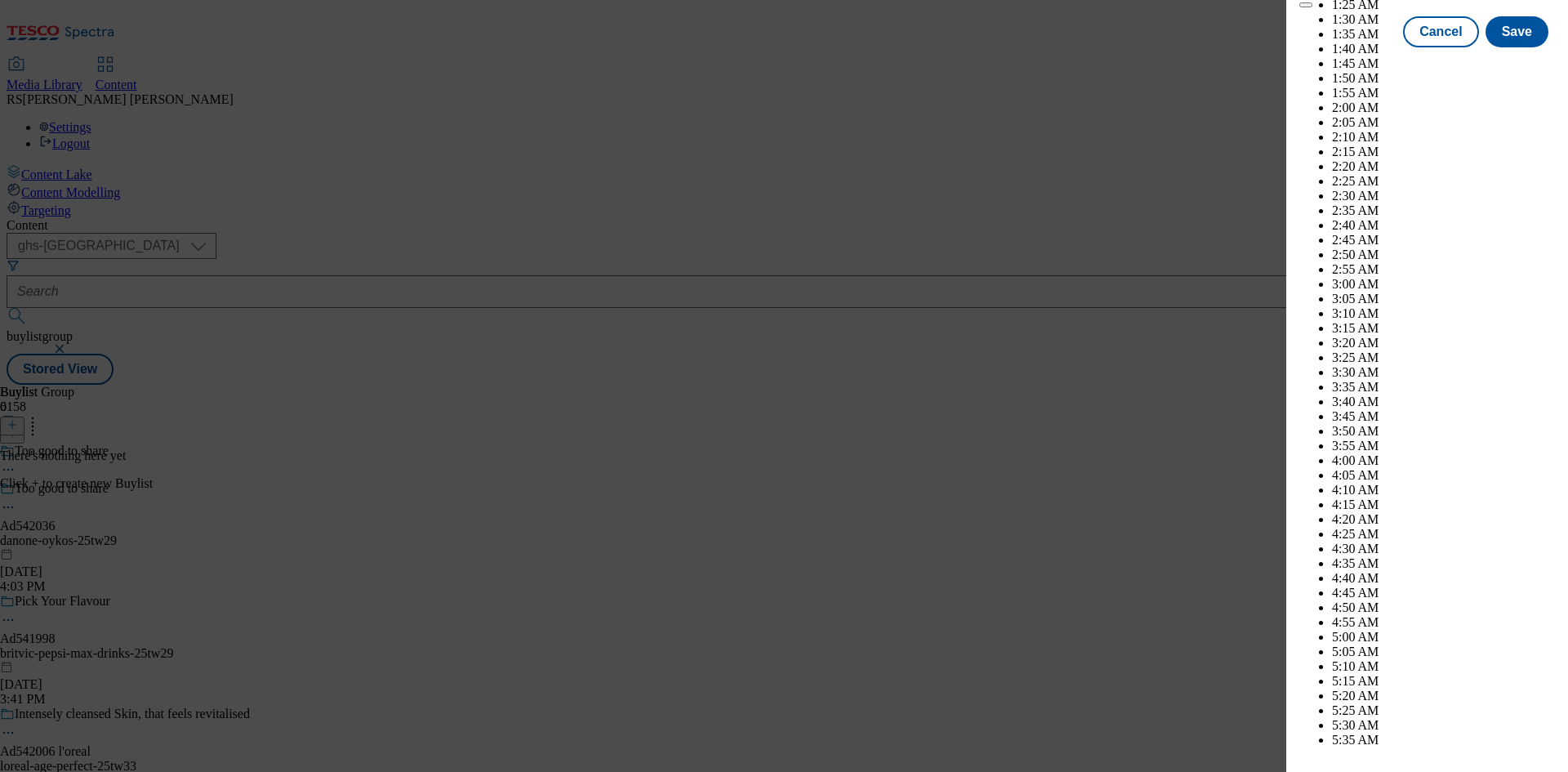
scroll to position [5791, 0]
select select "November"
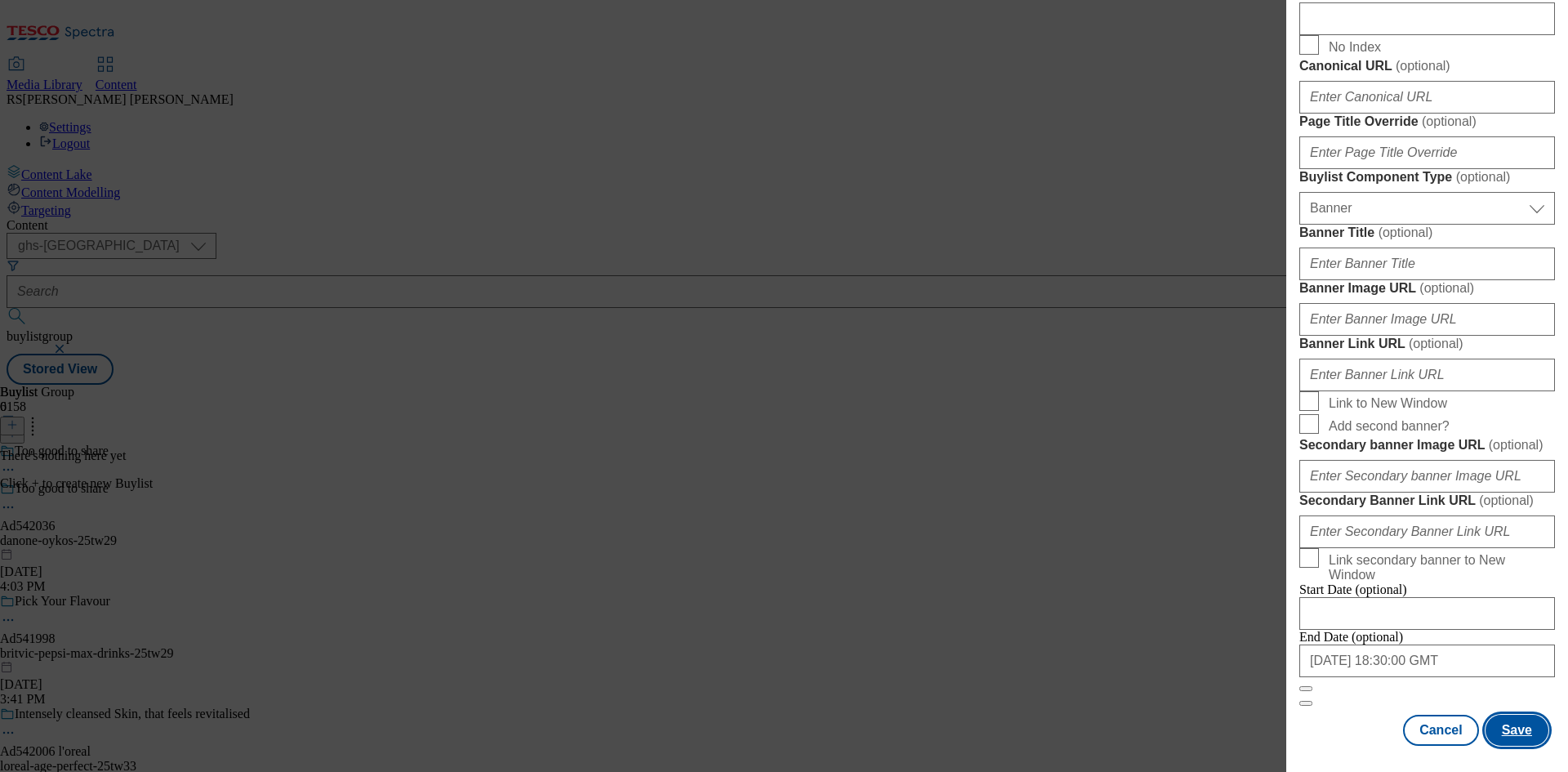
click at [1510, 733] on button "Save" at bounding box center [1517, 731] width 63 height 31
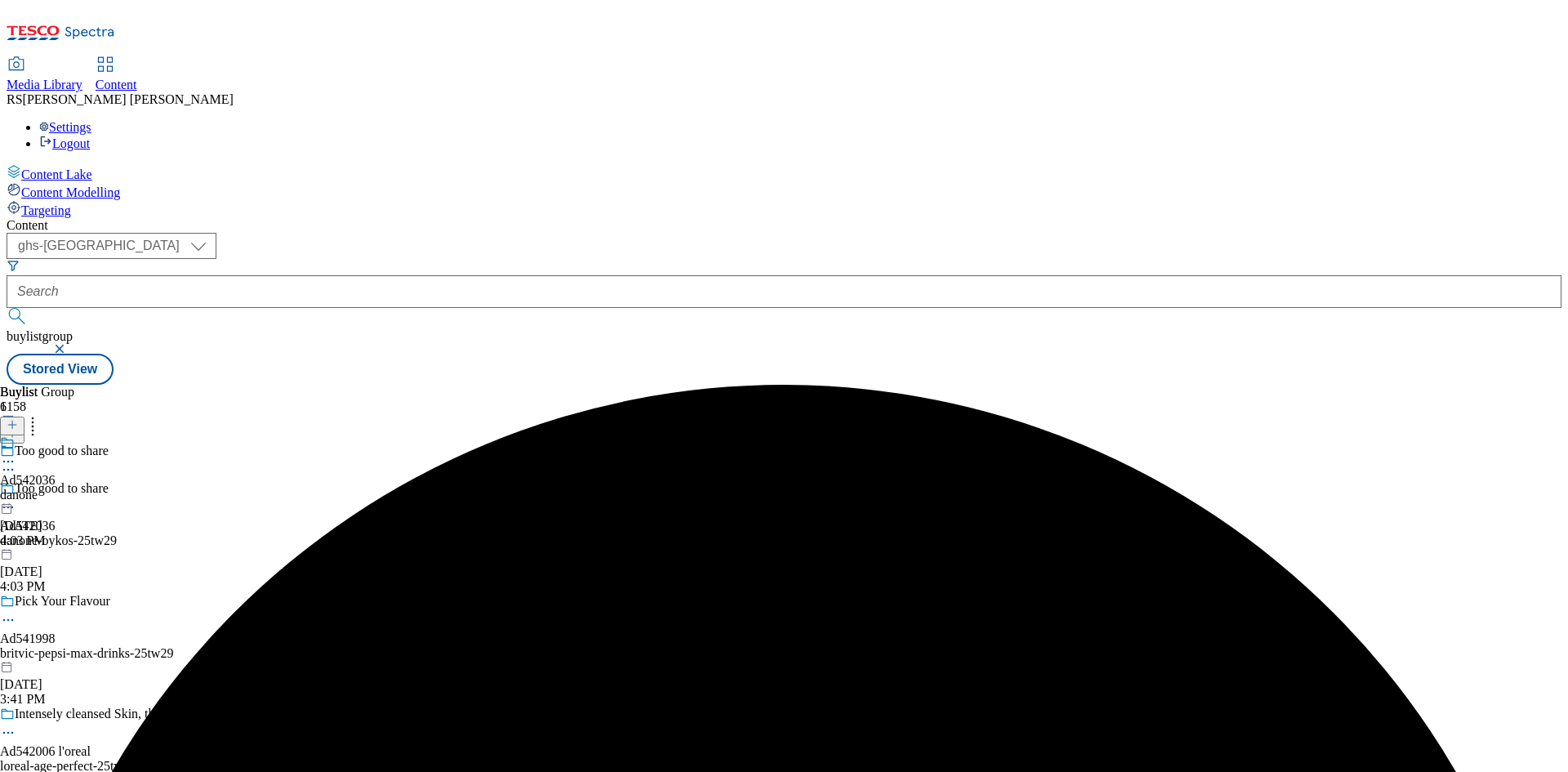
click at [56, 488] on div "danone" at bounding box center [27, 494] width 56 height 15
click at [18, 419] on icon at bounding box center [13, 425] width 12 height 12
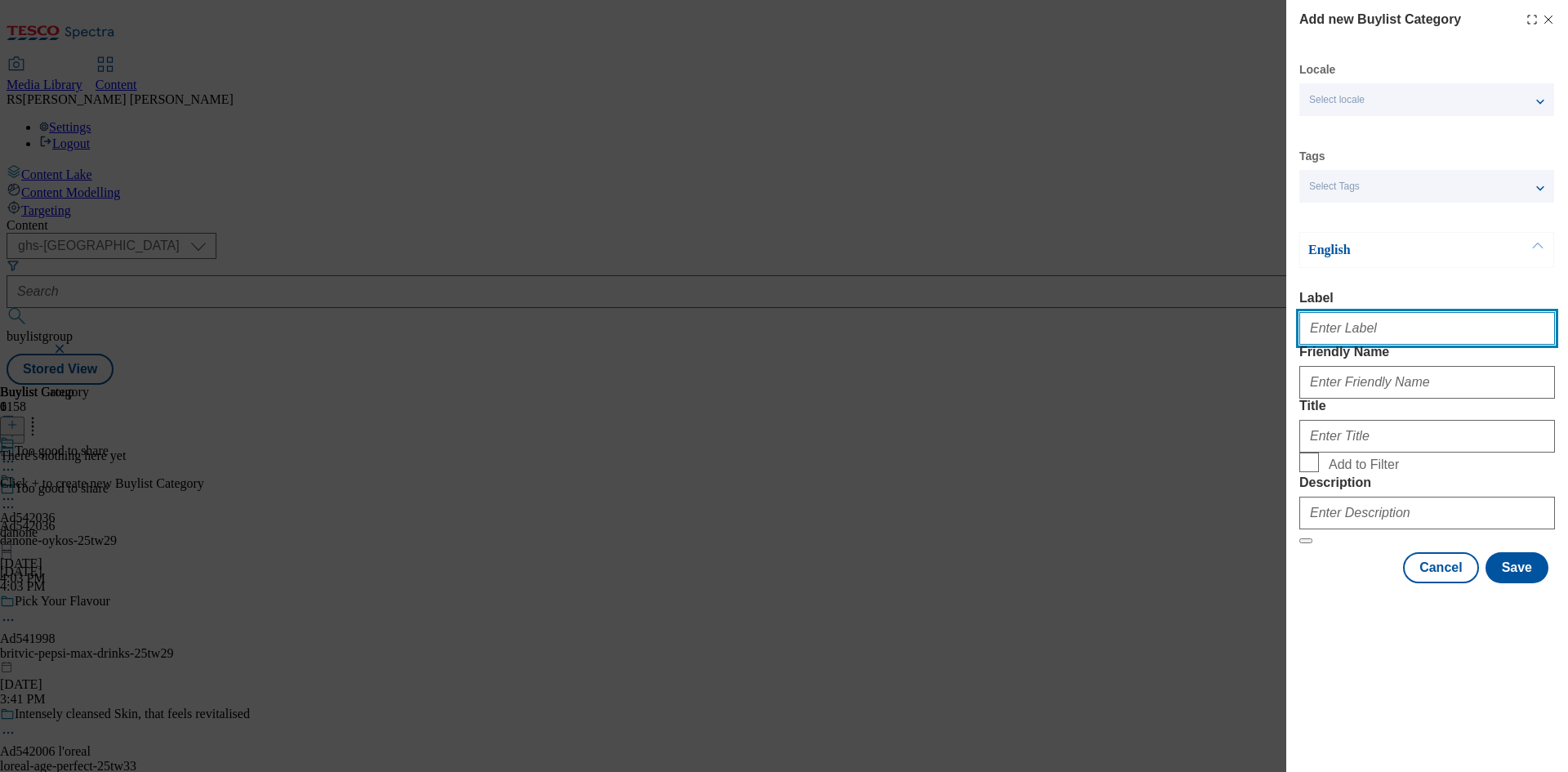
click at [1380, 330] on input "Label" at bounding box center [1427, 328] width 256 height 32
paste input "542036"
type input "Ad542036"
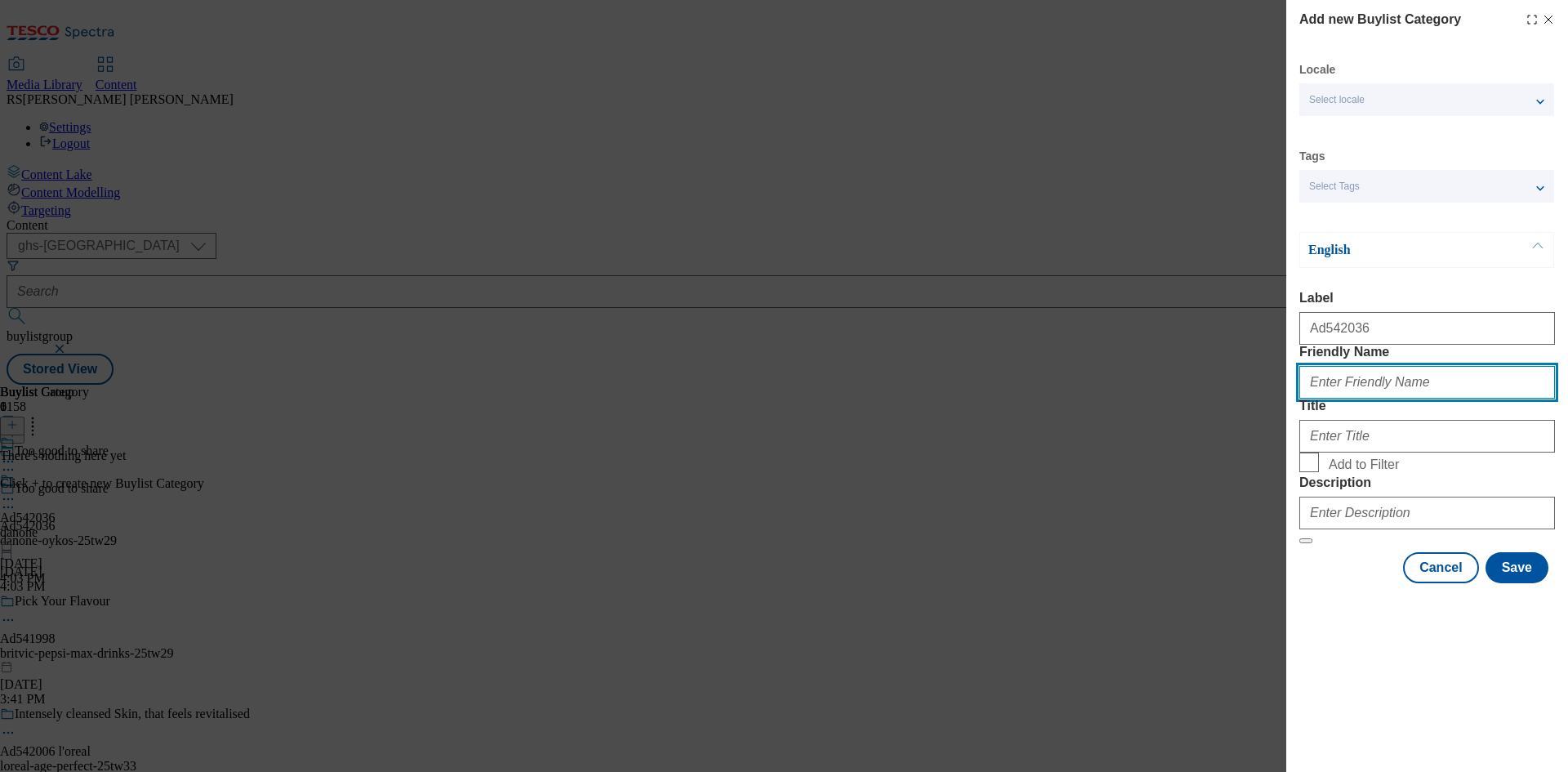
click at [1490, 398] on input "Friendly Name" at bounding box center [1427, 382] width 256 height 32
paste input "danone-oykos"
type input "danone-oykos"
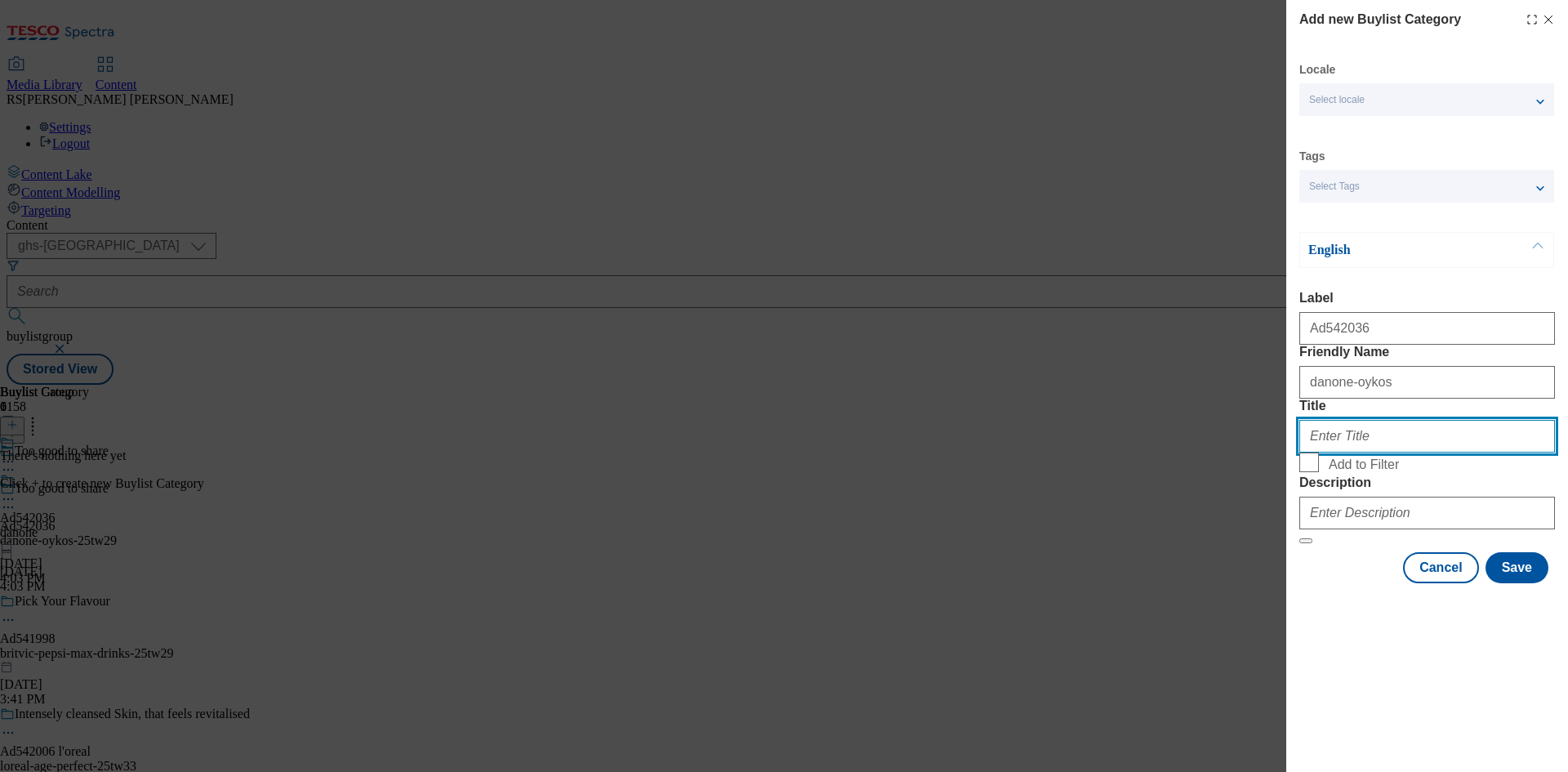
paste input "Danone"
type input "Danone"
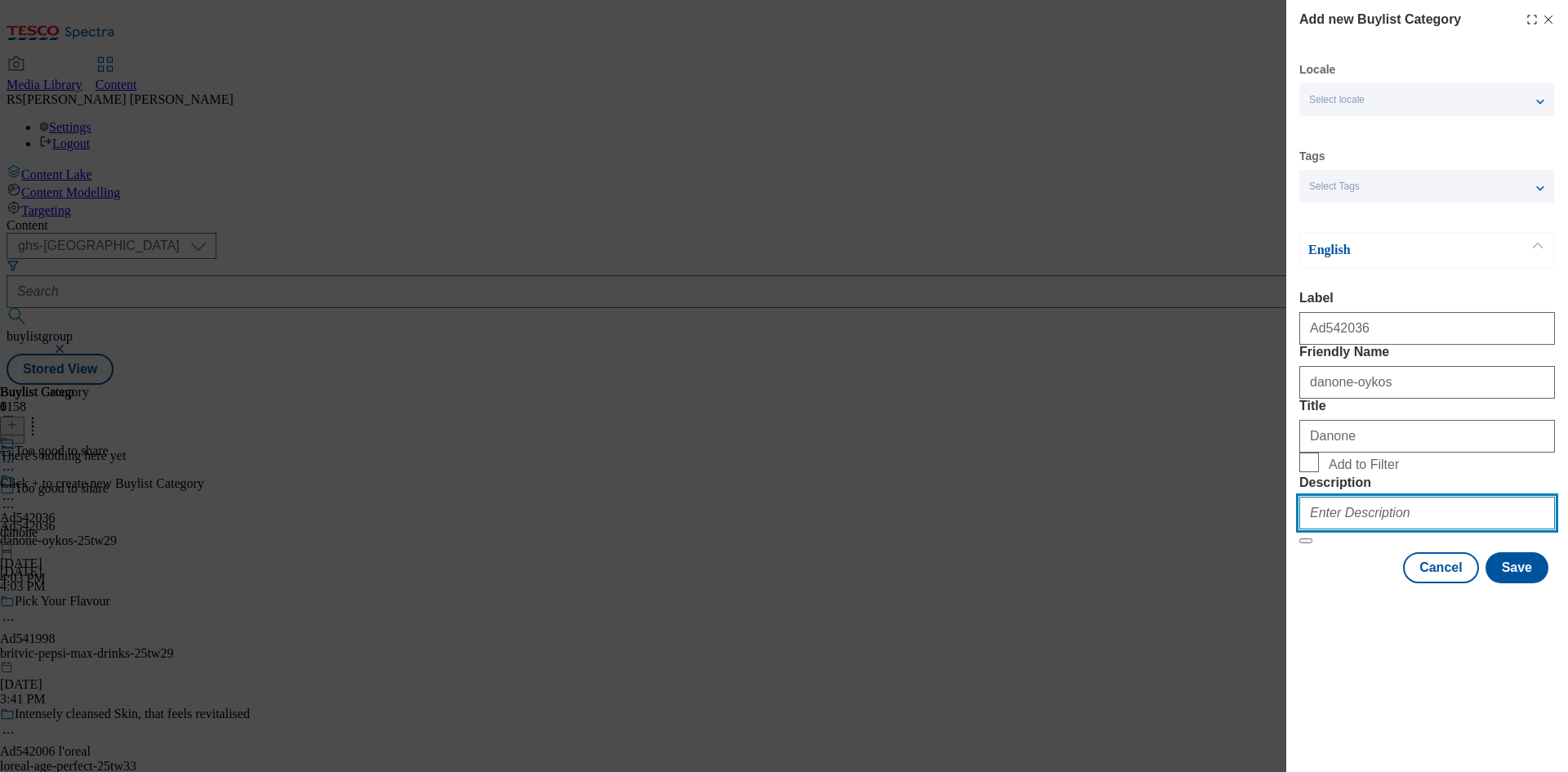
click at [1423, 530] on input "Description" at bounding box center [1427, 512] width 256 height 32
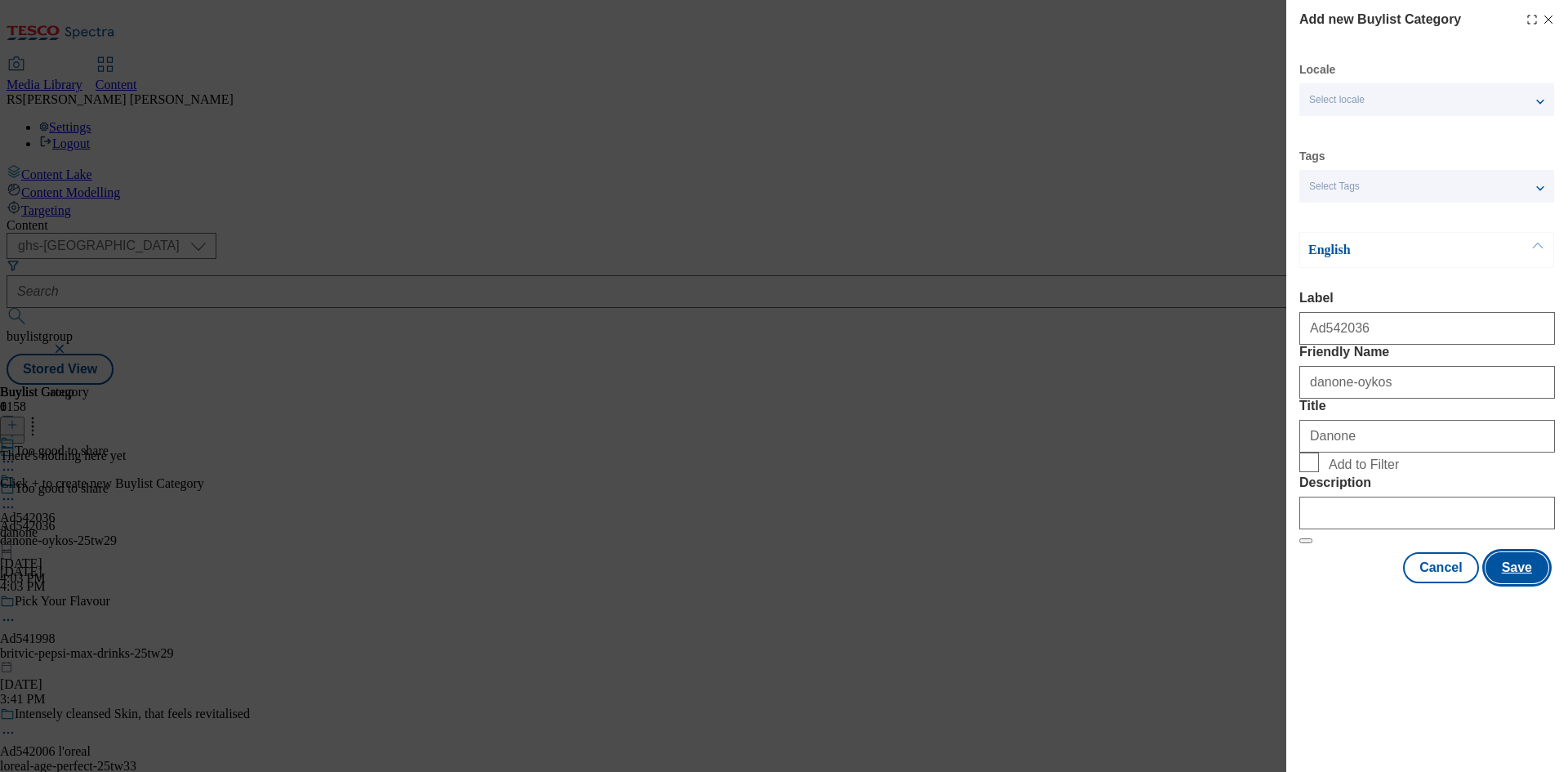
click at [1505, 584] on button "Save" at bounding box center [1517, 568] width 63 height 31
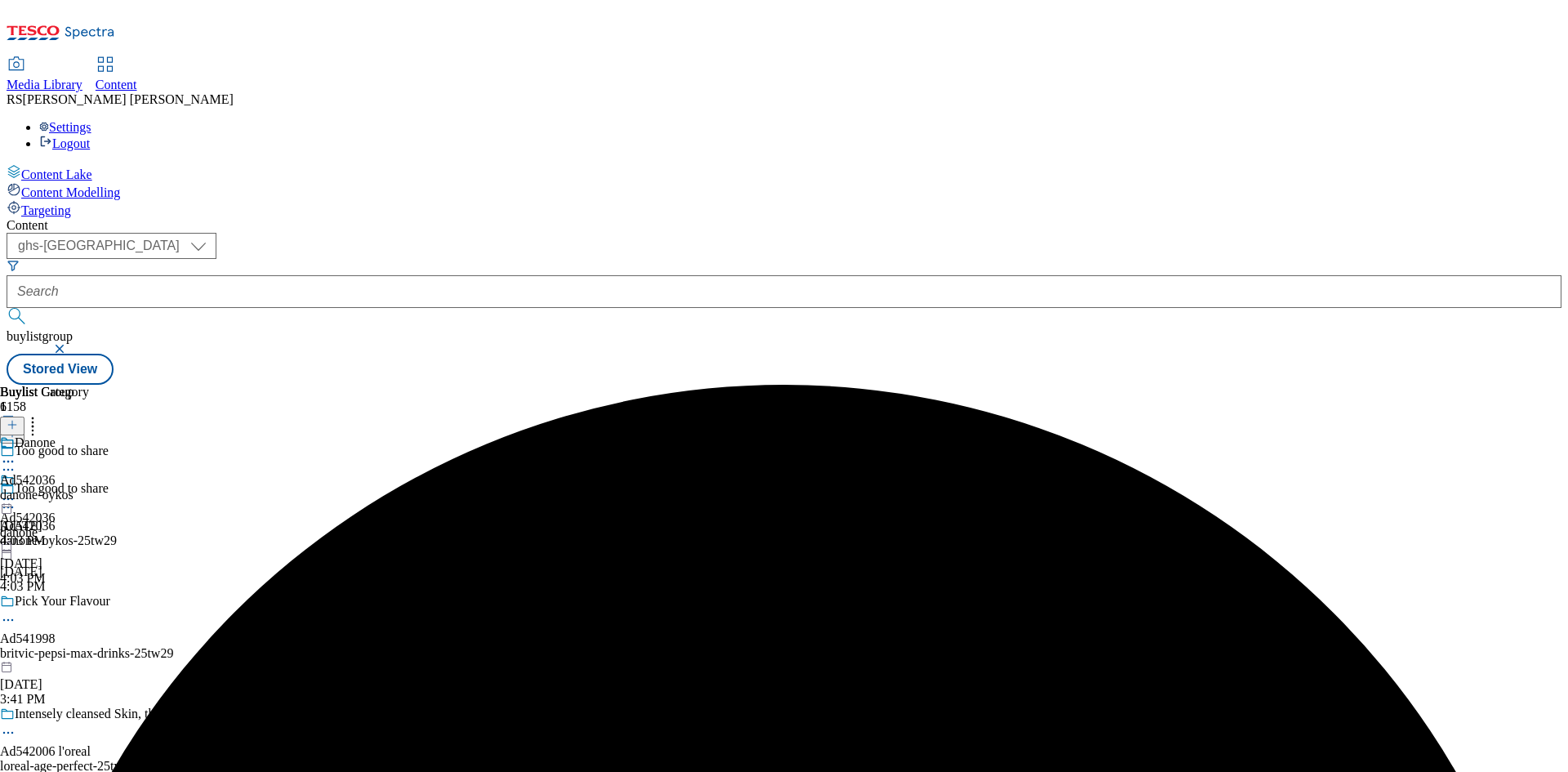
click at [89, 488] on div "danone-oykos" at bounding box center [44, 494] width 89 height 15
click at [18, 419] on icon at bounding box center [13, 425] width 12 height 12
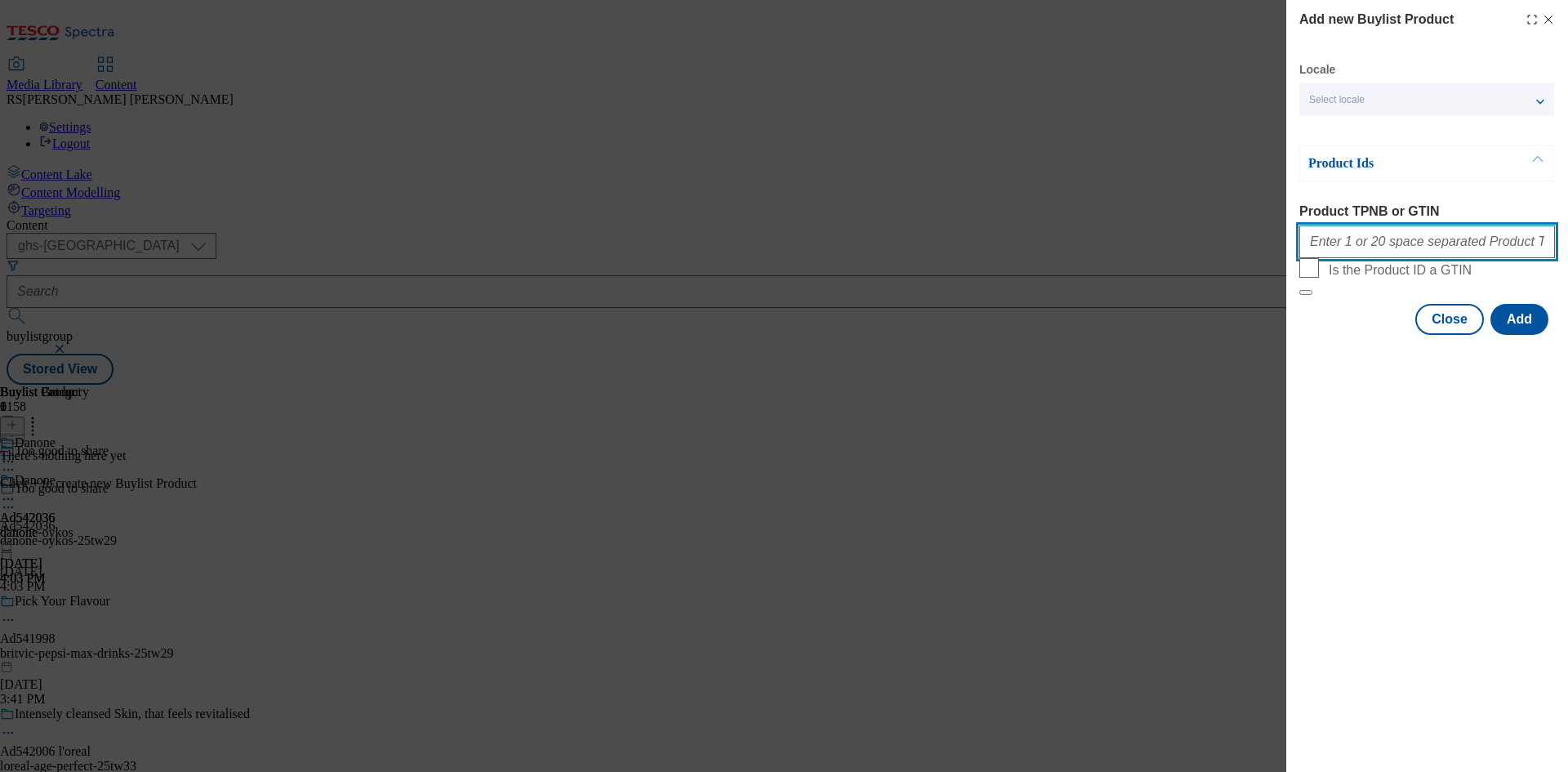
click at [1421, 235] on input "Product TPNB or GTIN" at bounding box center [1427, 241] width 256 height 32
paste input "71774473 71774496 81781950 81218708"
type input "71774473 71774496 81781950 81218708"
click at [1510, 335] on button "Add" at bounding box center [1519, 320] width 58 height 31
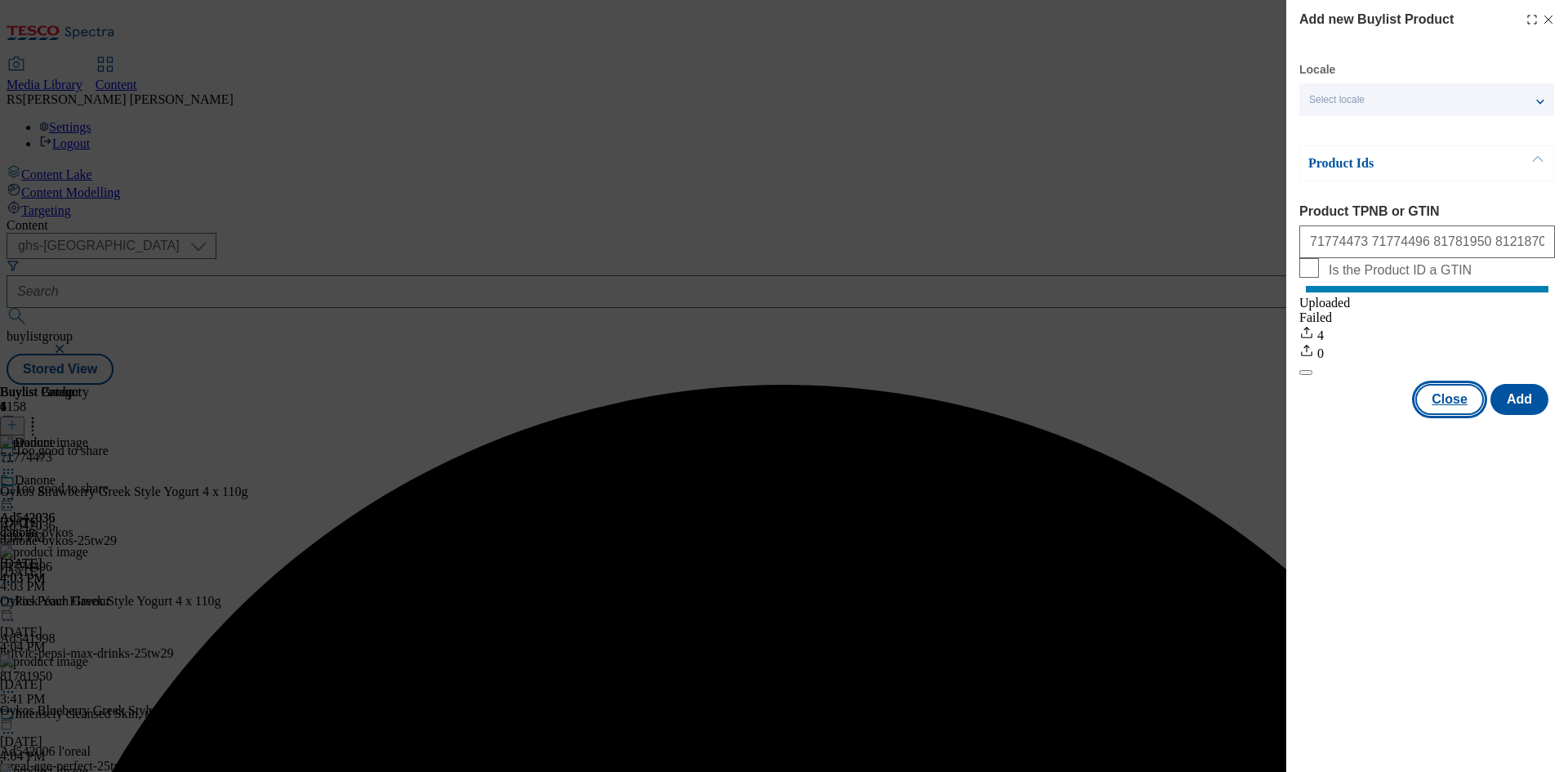
click at [1451, 415] on button "Close" at bounding box center [1449, 399] width 69 height 31
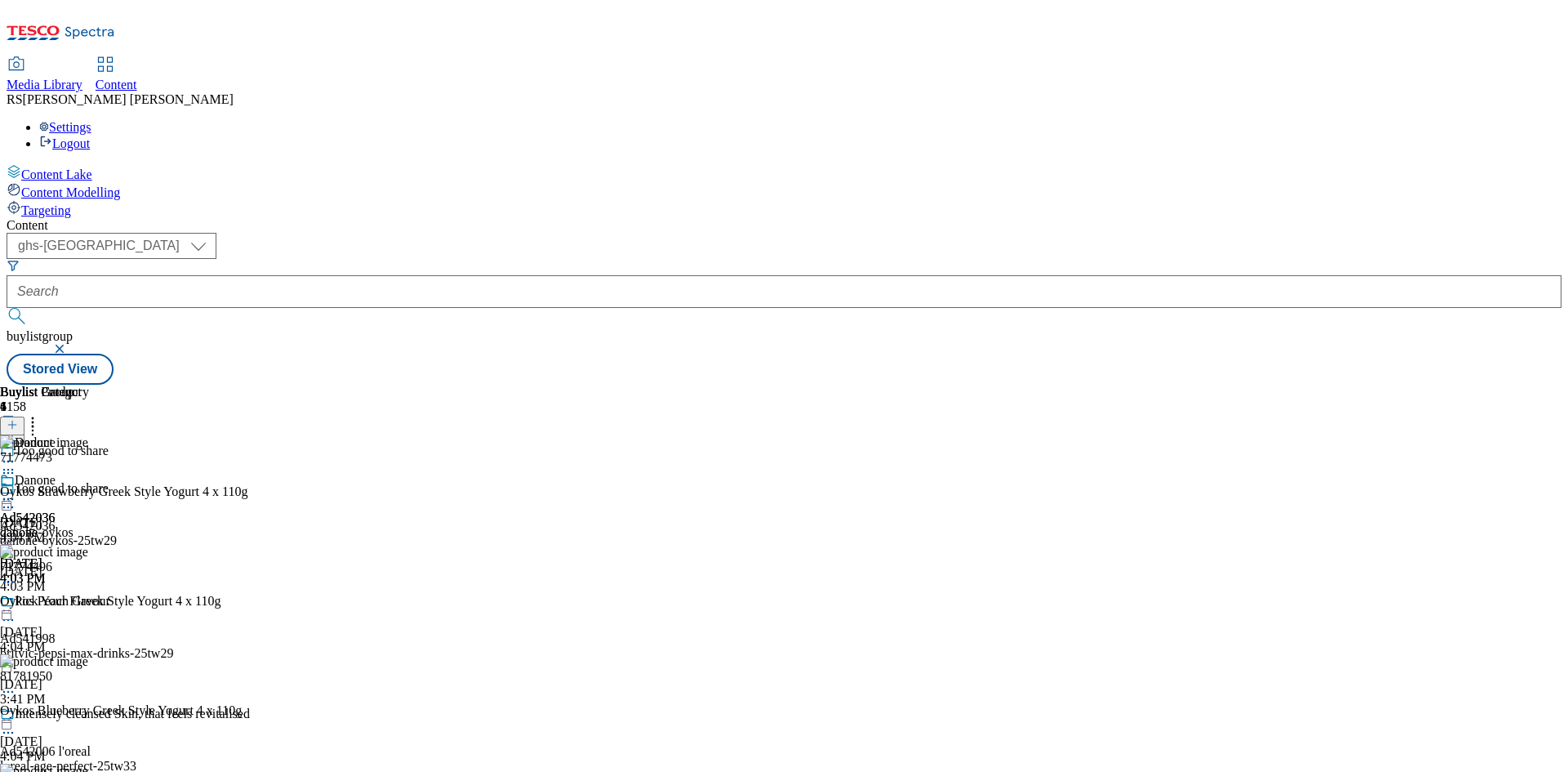
click at [17, 490] on icon at bounding box center [8, 498] width 17 height 17
click at [14, 506] on circle at bounding box center [13, 507] width 2 height 2
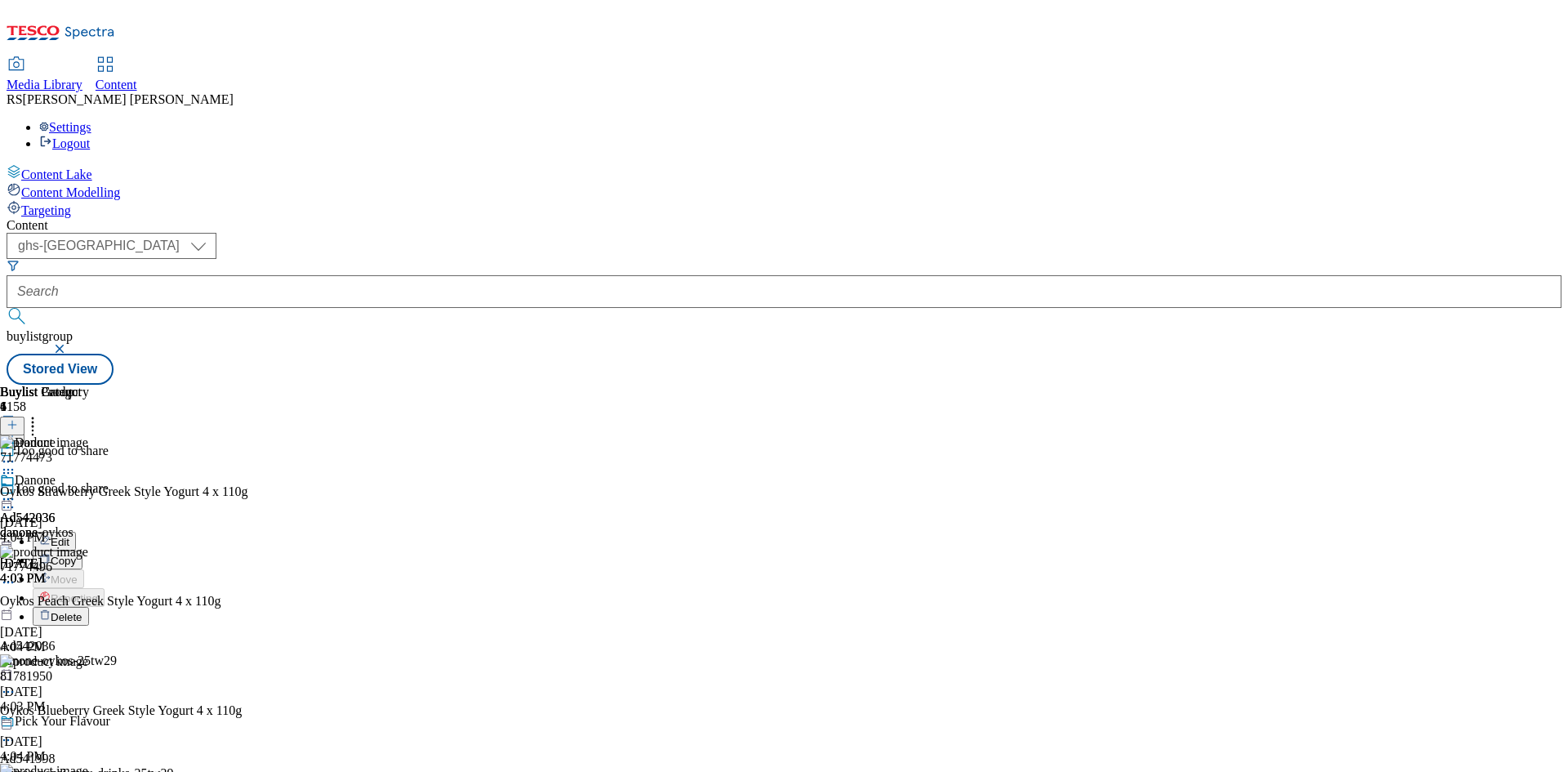
click at [70, 536] on span "Edit" at bounding box center [60, 541] width 19 height 12
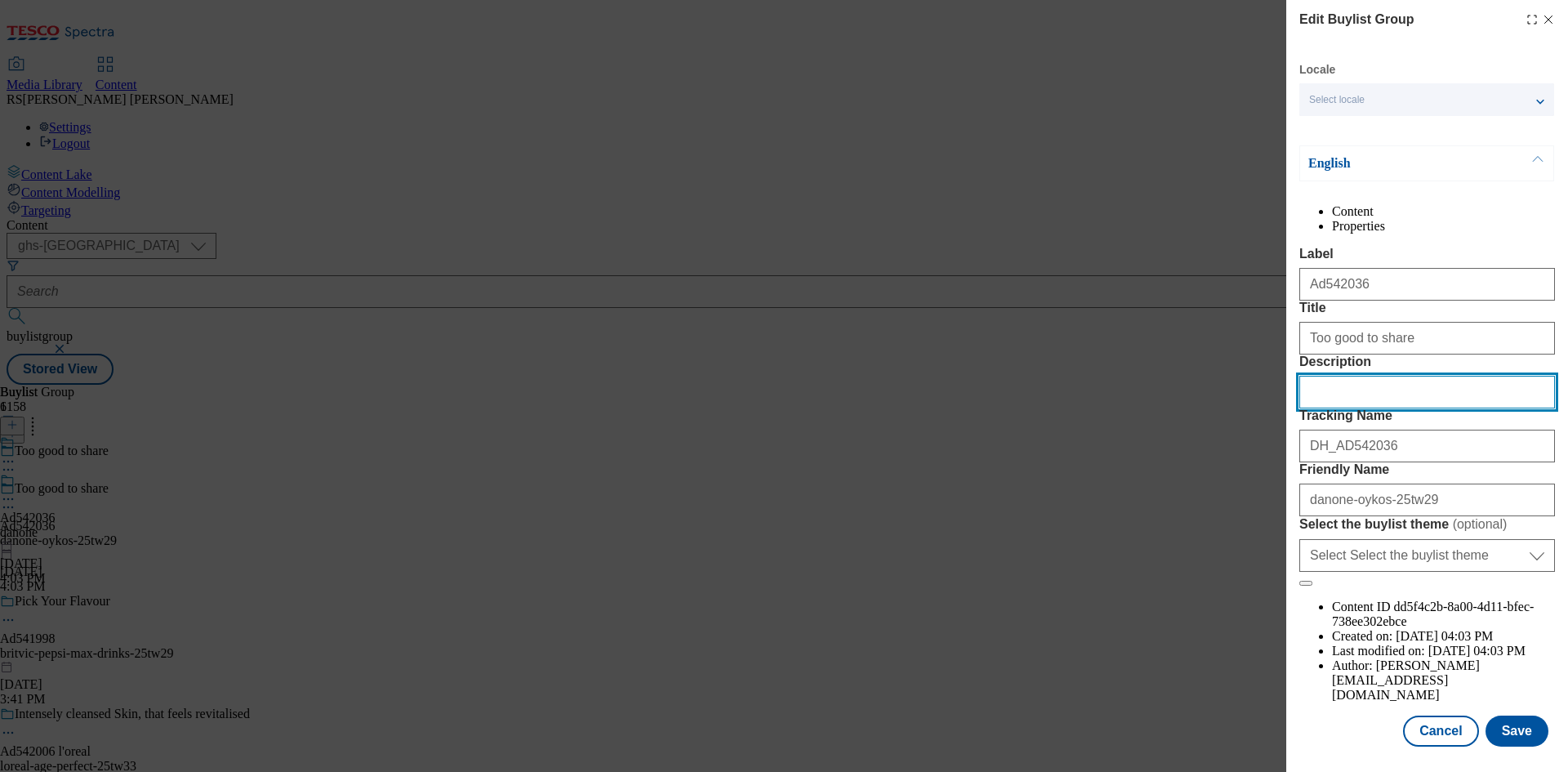
click at [1386, 408] on input "Description" at bounding box center [1427, 391] width 256 height 32
paste input "Oykos Strawberry Greek Style Yogurt 4 x 110g"
type input "Oykos Strawberry Greek Style Yogurt 4 x 110g"
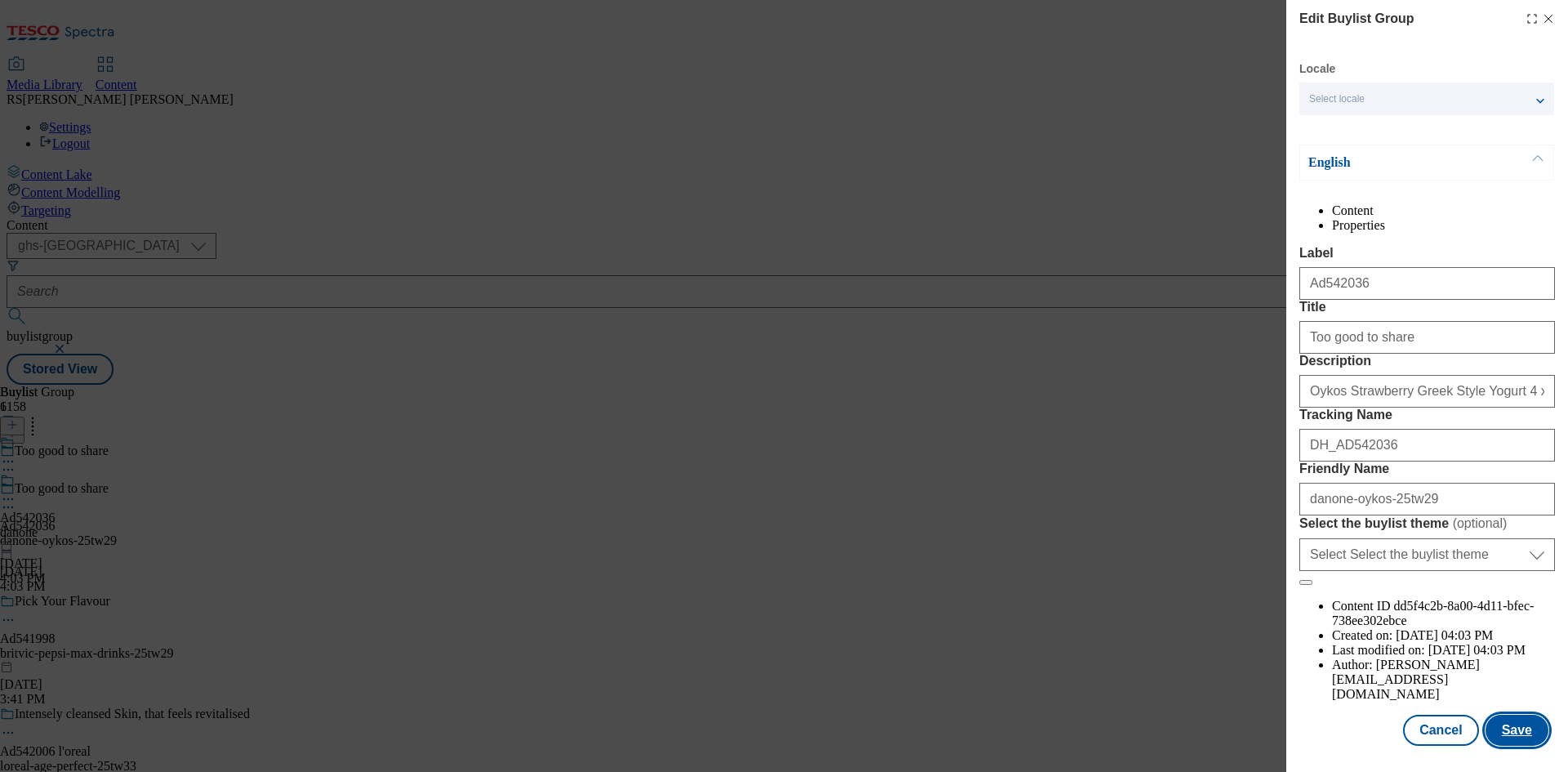
click at [1511, 730] on button "Save" at bounding box center [1517, 731] width 63 height 31
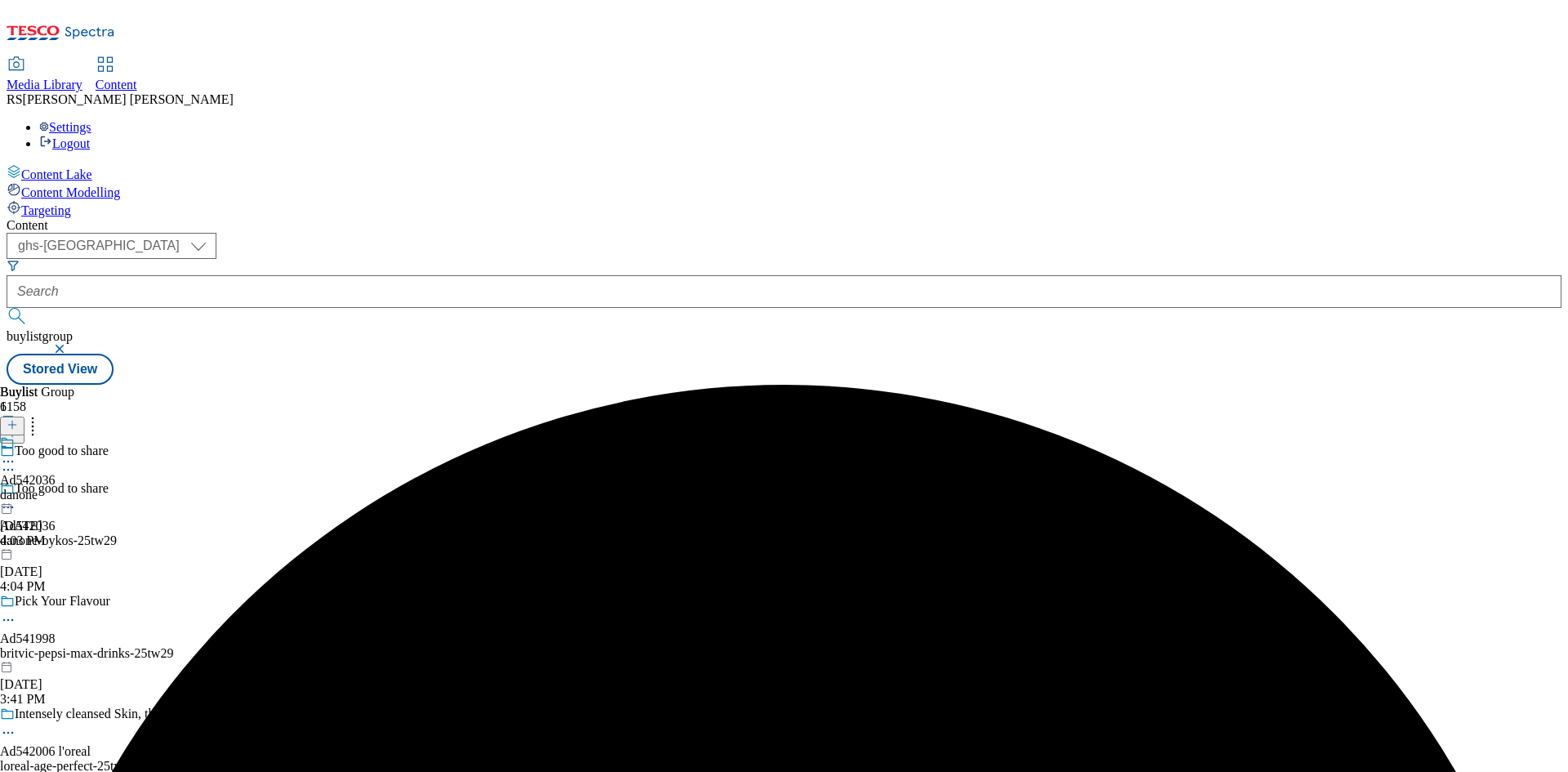
click at [17, 453] on icon at bounding box center [8, 461] width 17 height 17
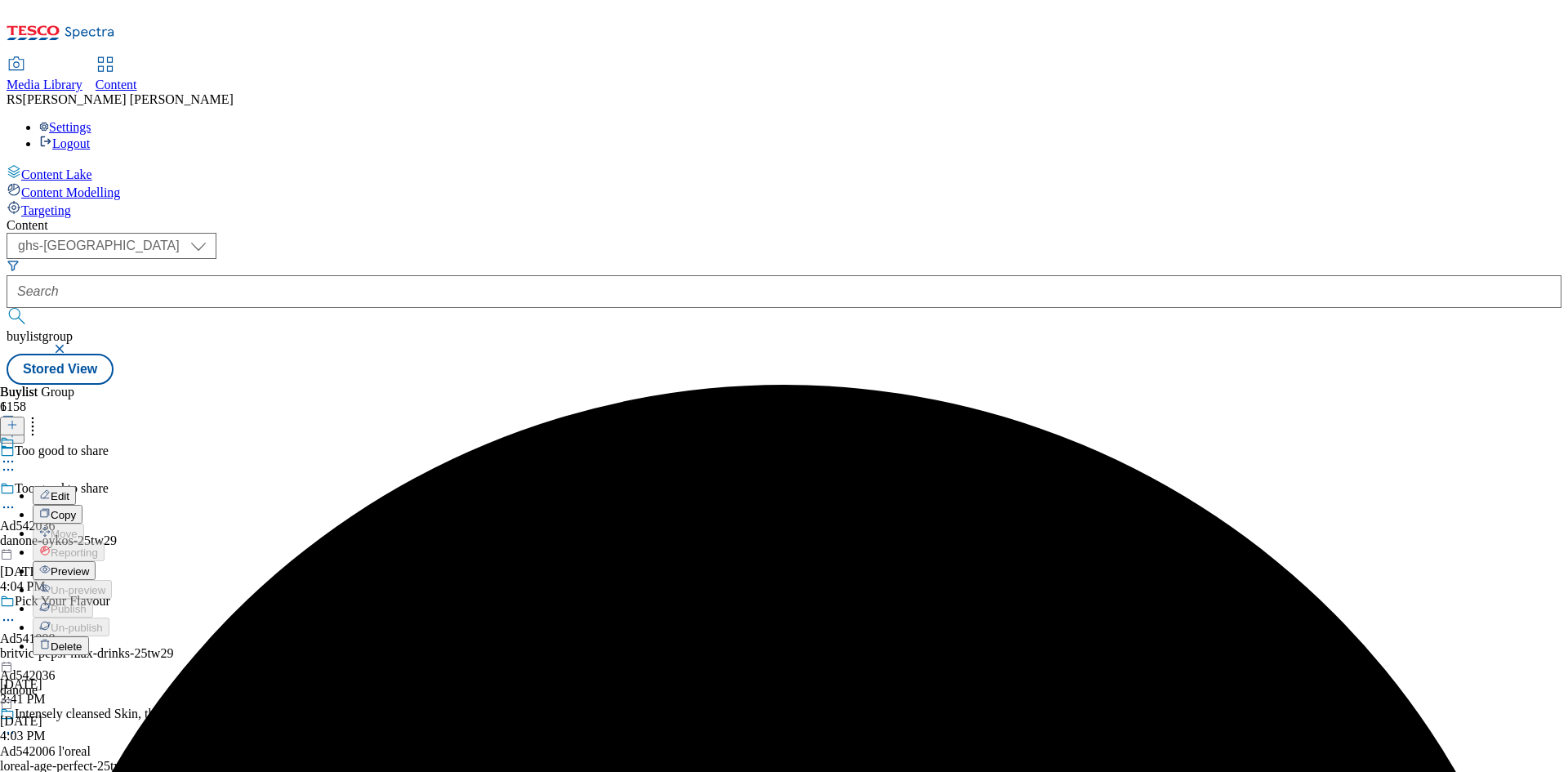
click at [76, 486] on button "Edit" at bounding box center [54, 494] width 43 height 19
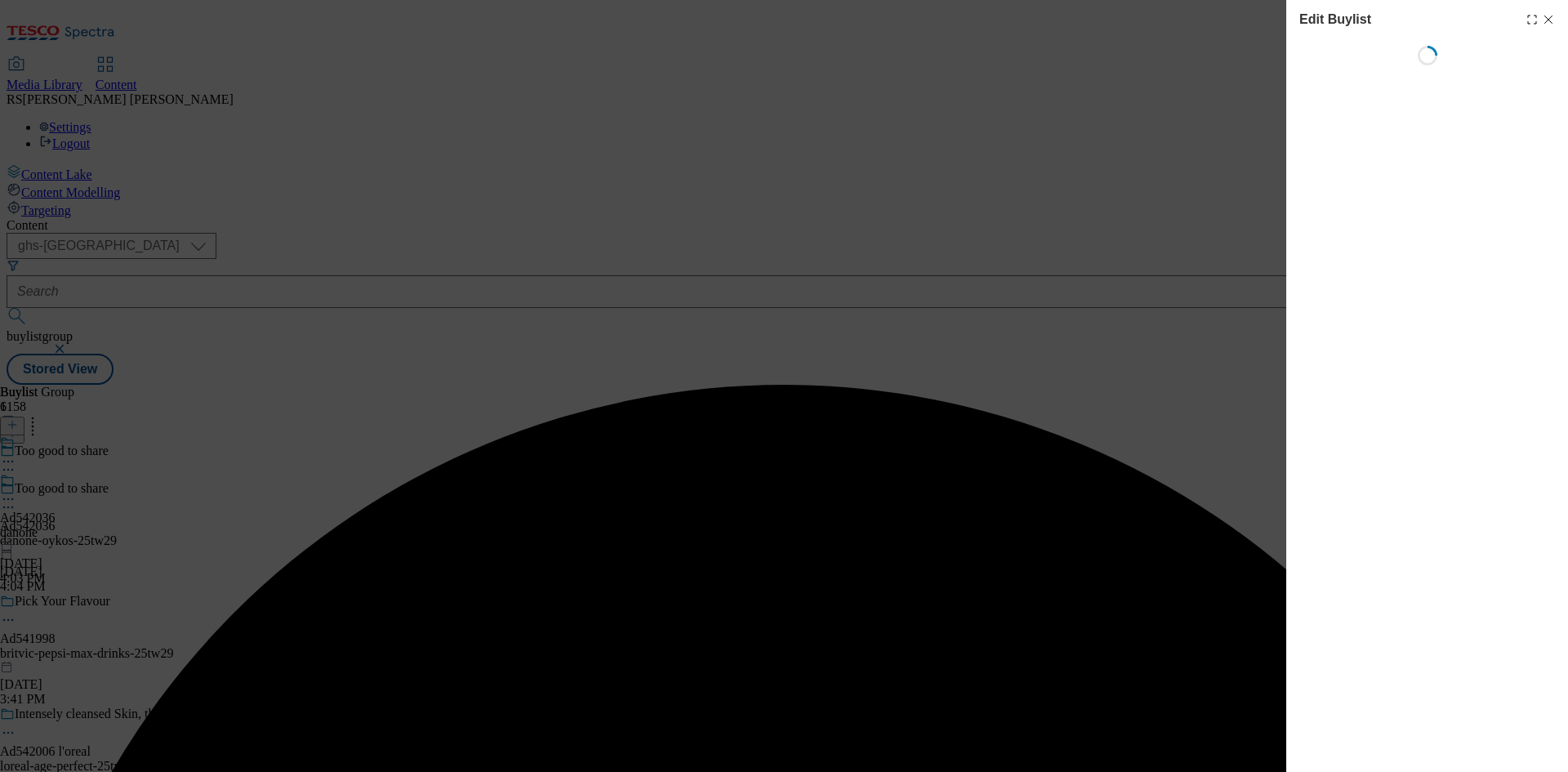
select select "tactical"
select select "supplier funded short term 1-3 weeks"
select select "dunnhumby"
select select "Banner"
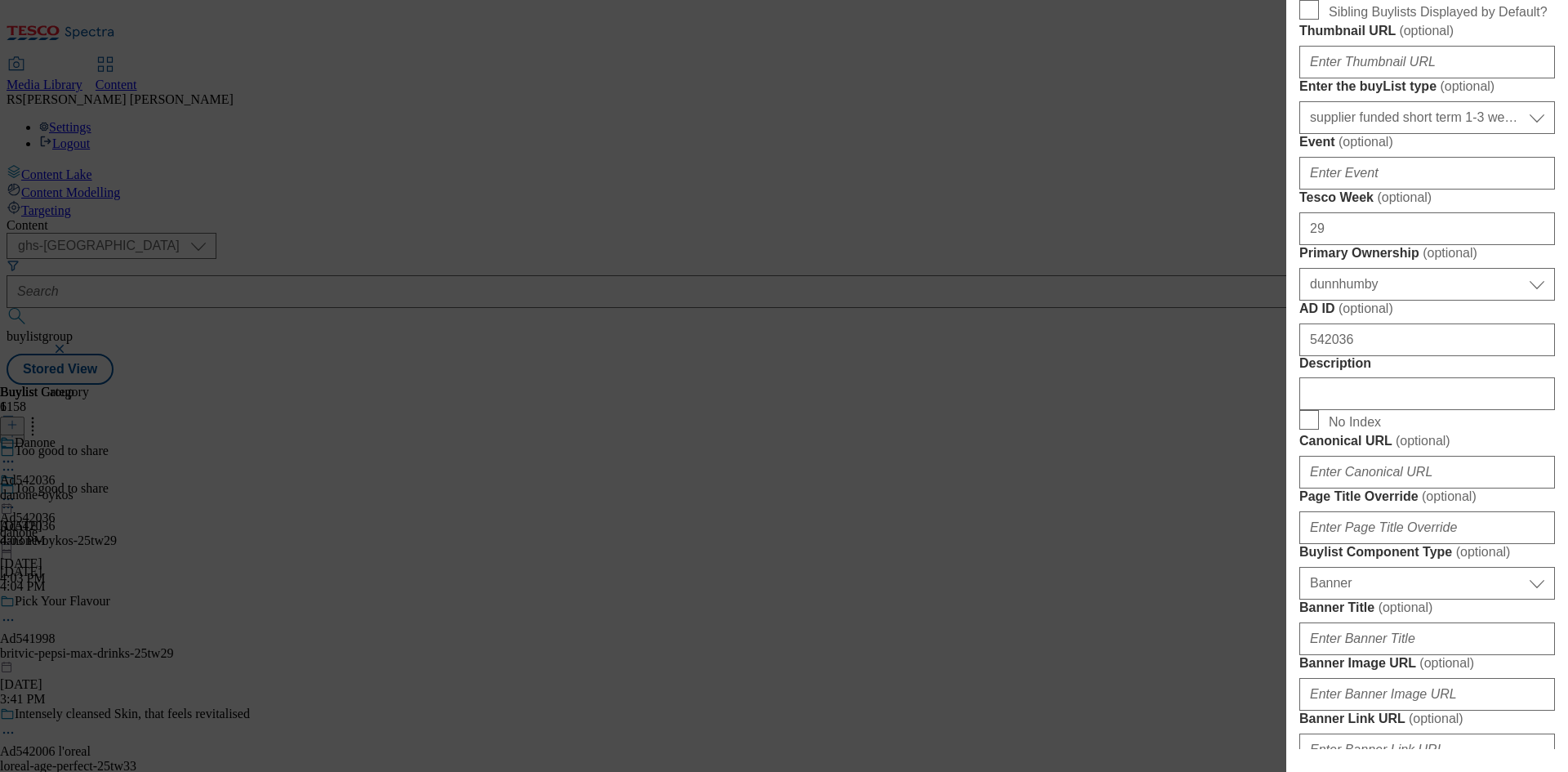
scroll to position [817, 0]
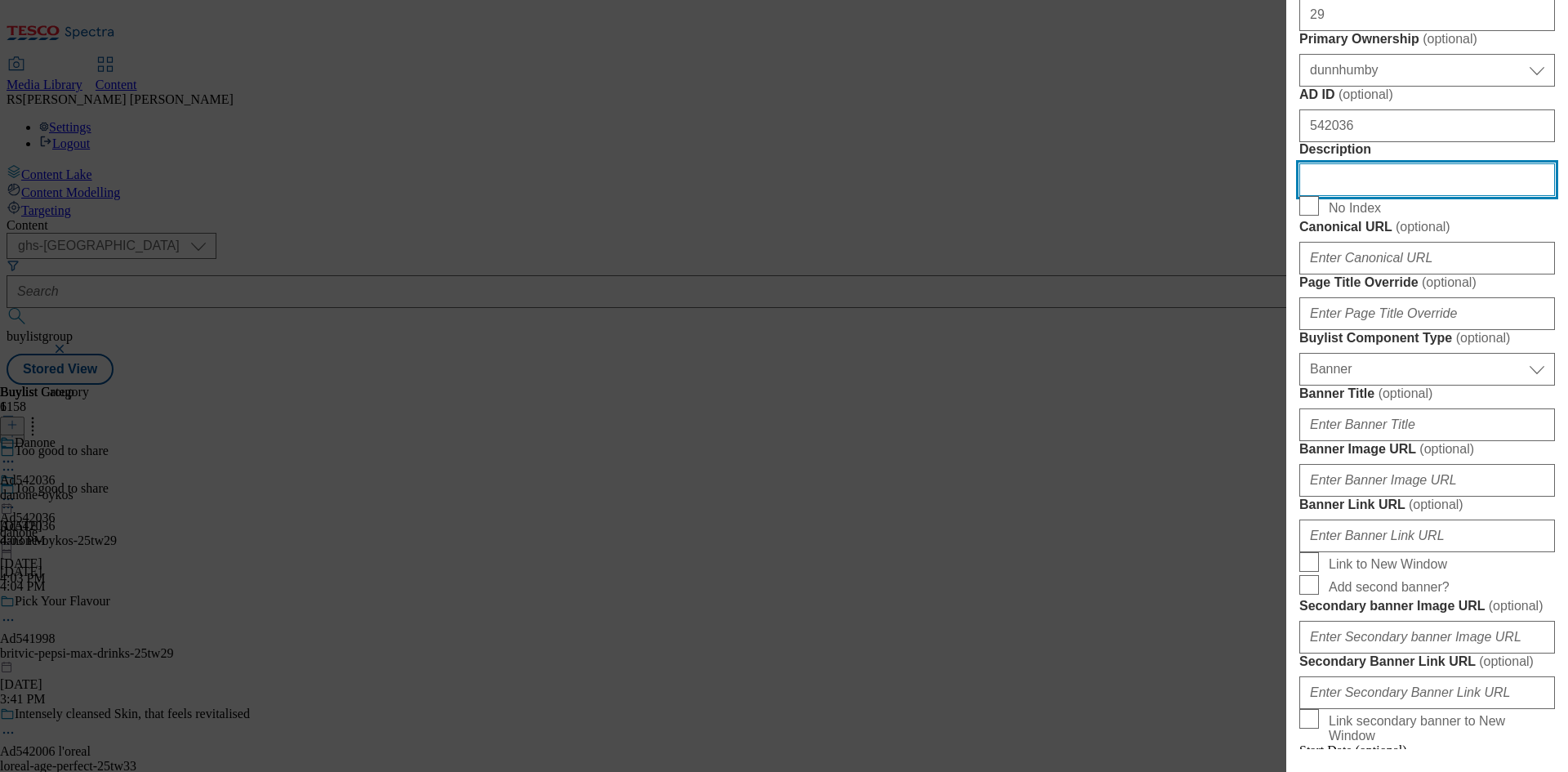
click at [1393, 196] on input "Description" at bounding box center [1427, 180] width 256 height 32
paste input "Oykos Strawberry Greek Style Yogurt 4 x 110g"
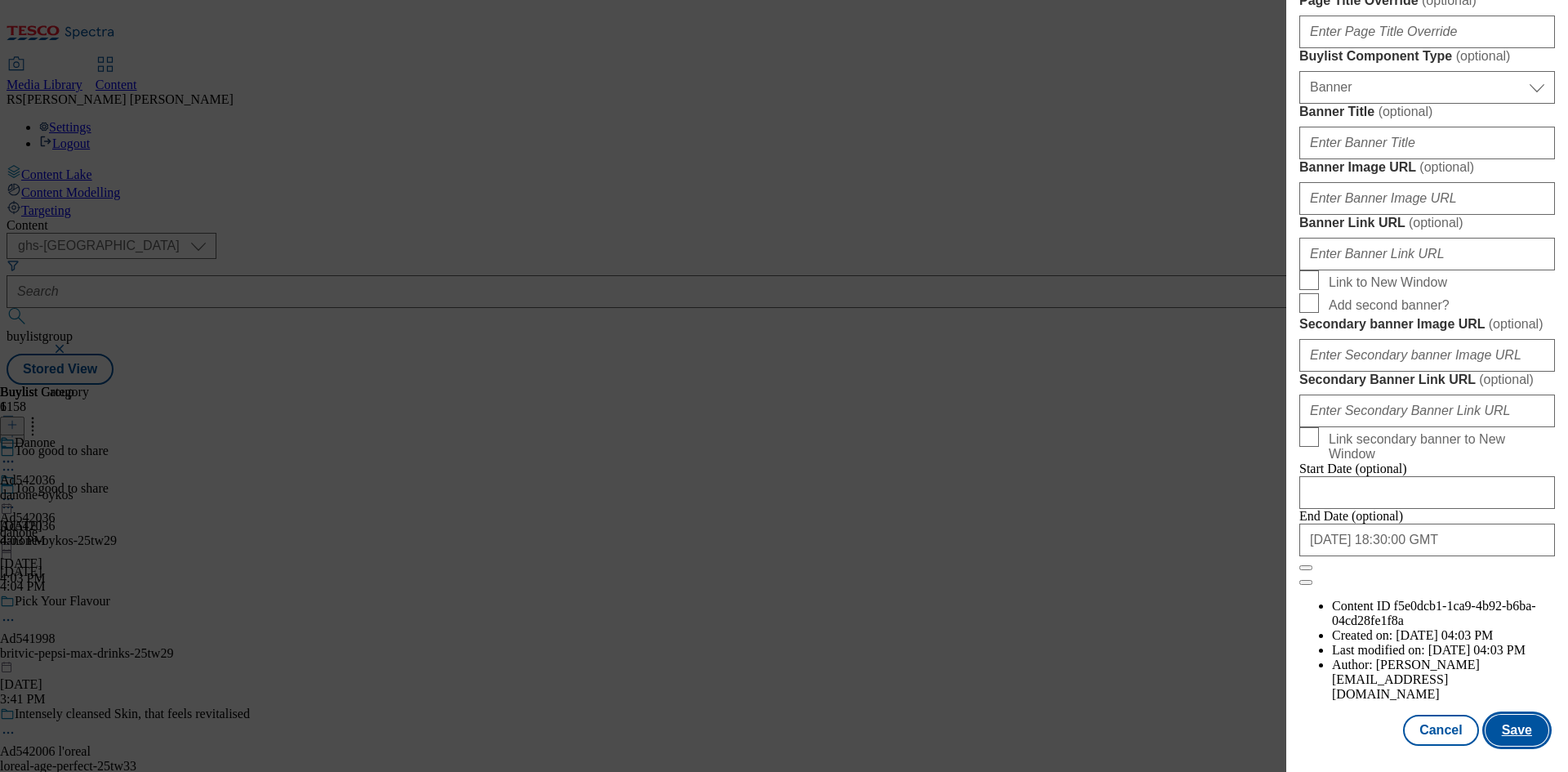
scroll to position [1691, 0]
type input "Oykos Strawberry Greek Style Yogurt 4 x 110g"
click at [1510, 730] on button "Save" at bounding box center [1517, 731] width 63 height 31
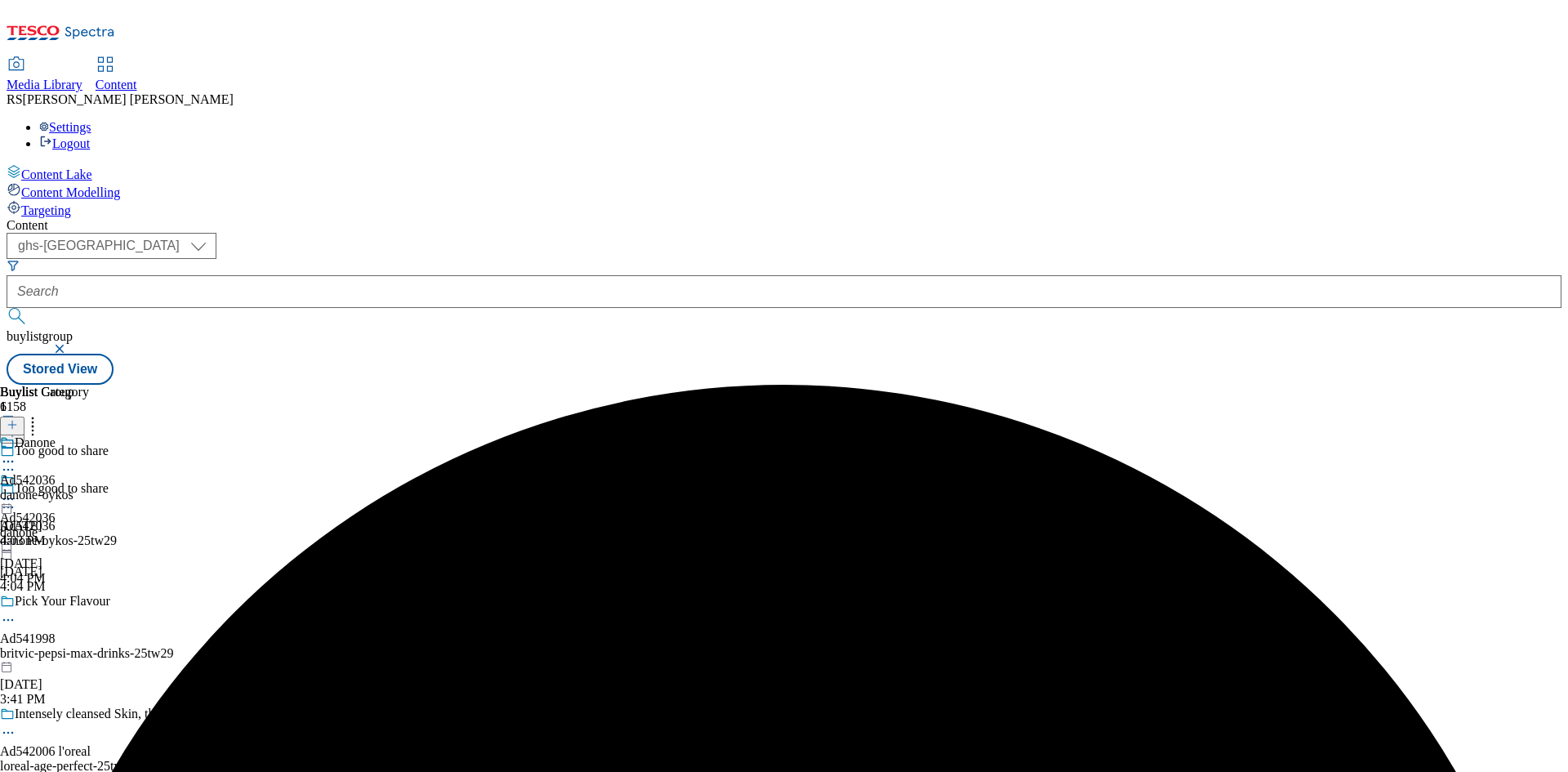
click at [17, 453] on icon at bounding box center [8, 461] width 17 height 17
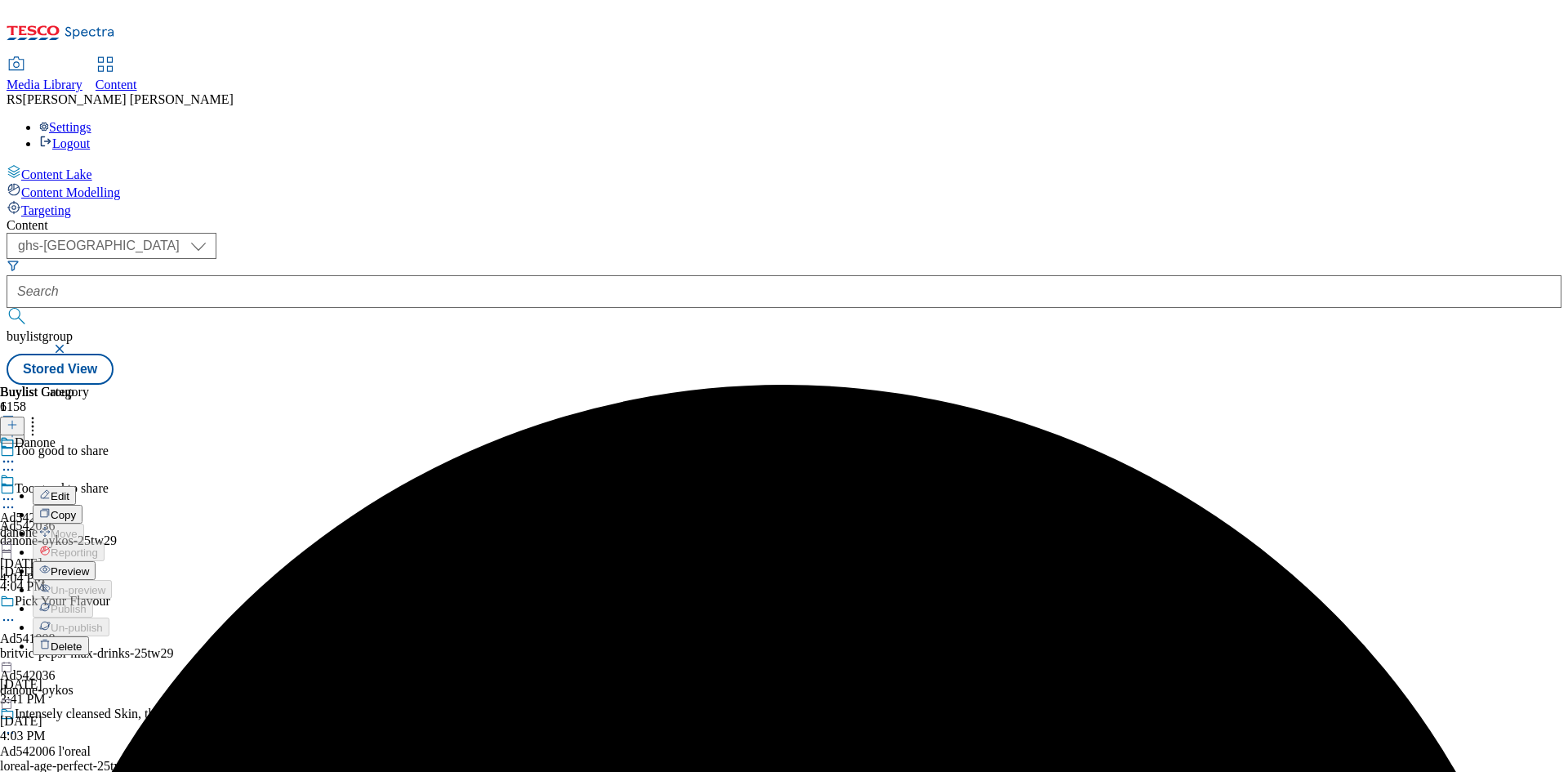
click at [70, 490] on span "Edit" at bounding box center [60, 496] width 19 height 12
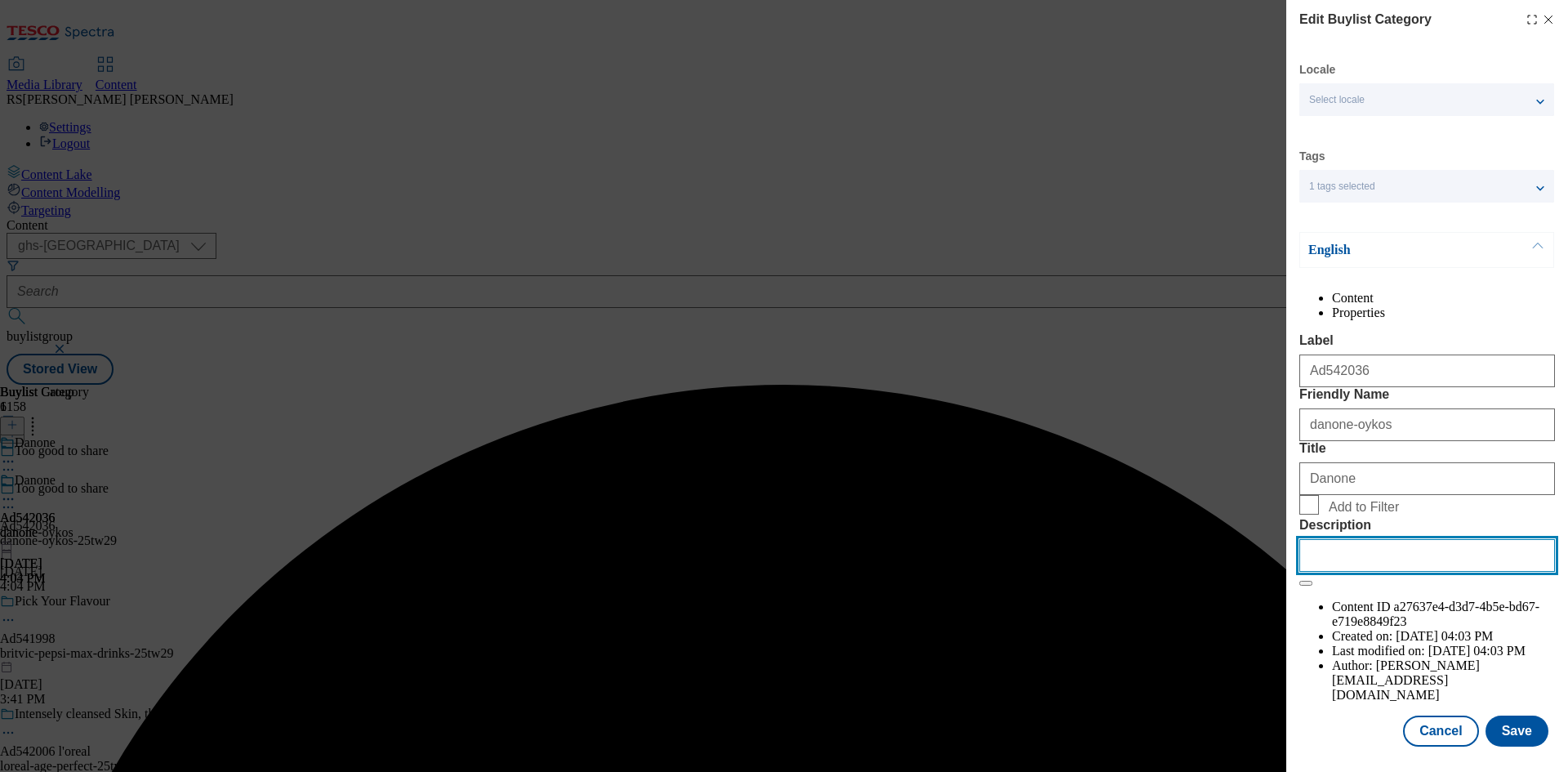
click at [1391, 572] on input "Description" at bounding box center [1427, 555] width 256 height 32
paste input "Oykos Strawberry Greek Style Yogurt 4 x 110g"
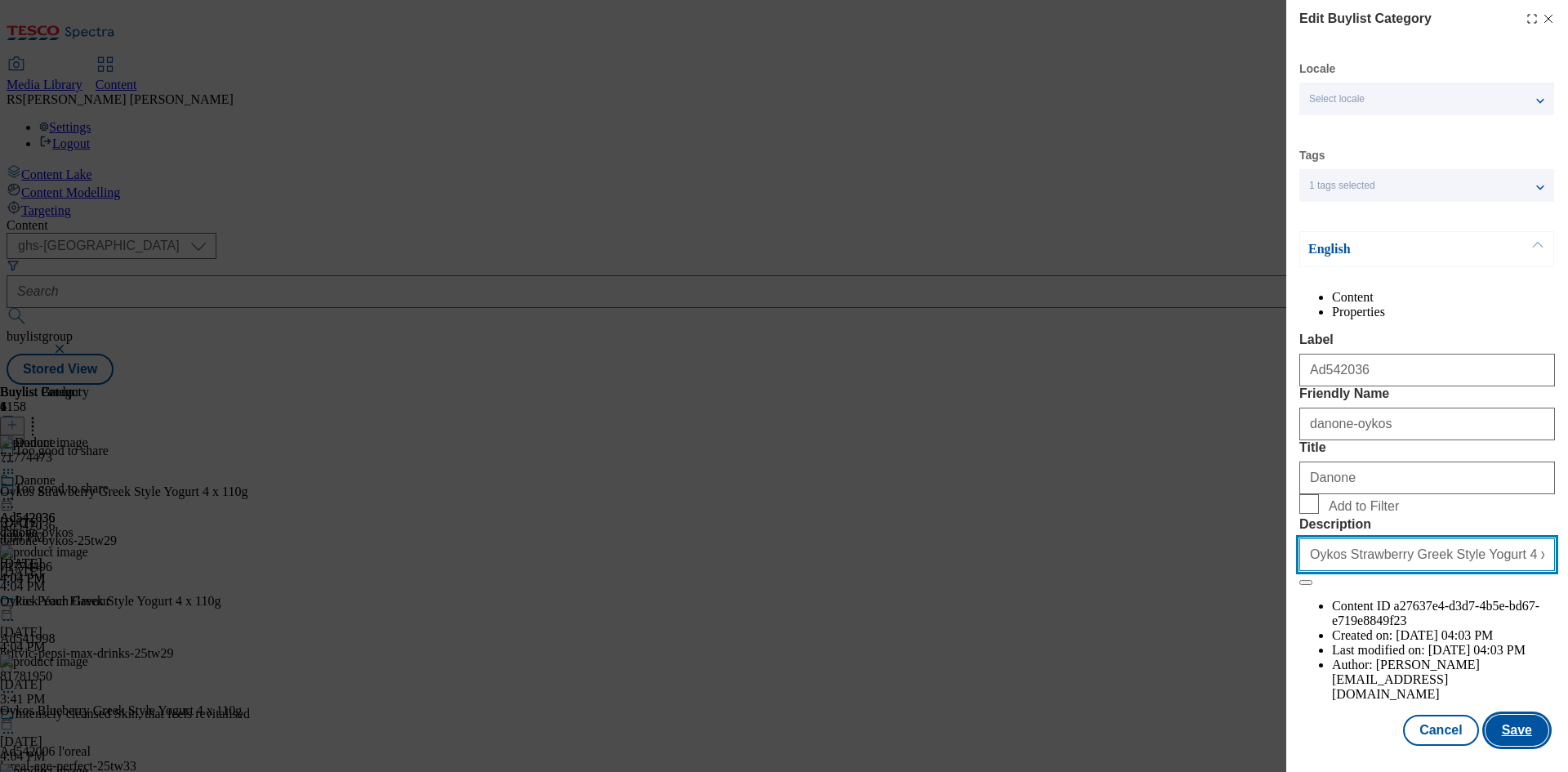
scroll to position [31, 0]
type input "Oykos Strawberry Greek Style Yogurt 4 x 110g"
click at [1513, 727] on button "Save" at bounding box center [1517, 731] width 63 height 31
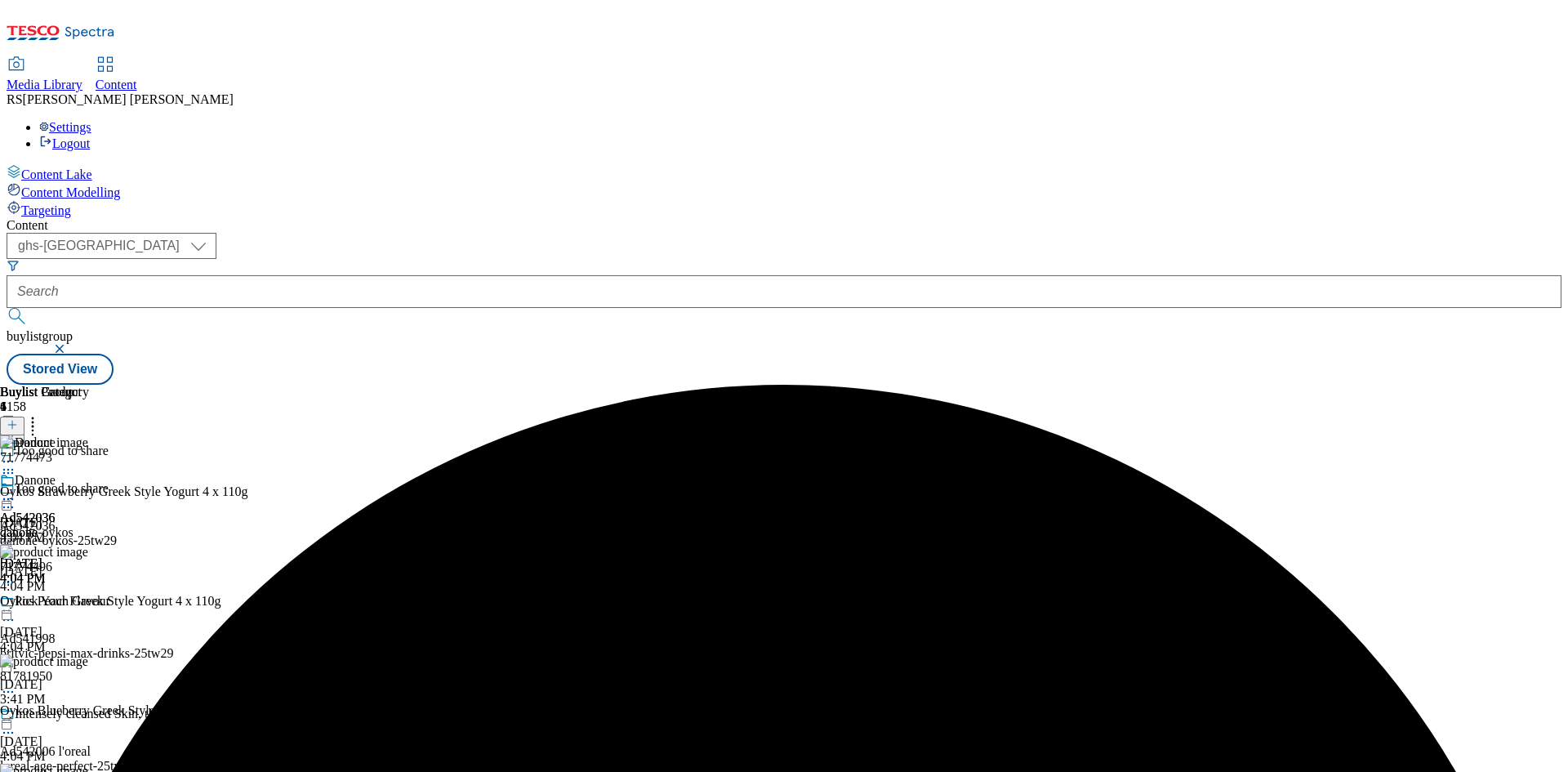
click at [17, 490] on icon at bounding box center [8, 498] width 17 height 17
click at [89, 603] on span "Preview" at bounding box center [70, 609] width 38 height 12
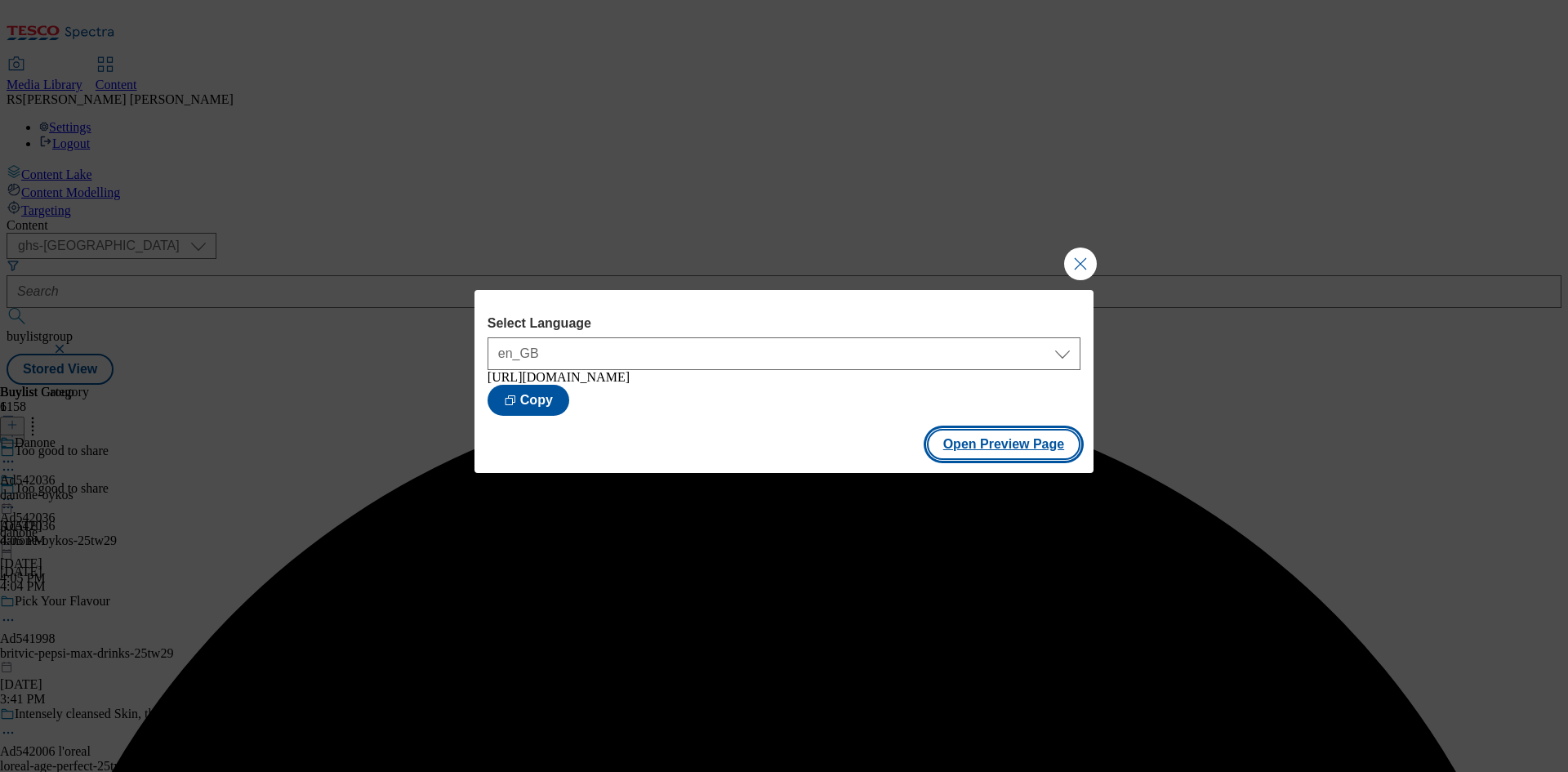
click at [993, 456] on button "Open Preview Page" at bounding box center [1003, 444] width 154 height 31
click at [1082, 259] on button "Close Modal" at bounding box center [1080, 263] width 32 height 32
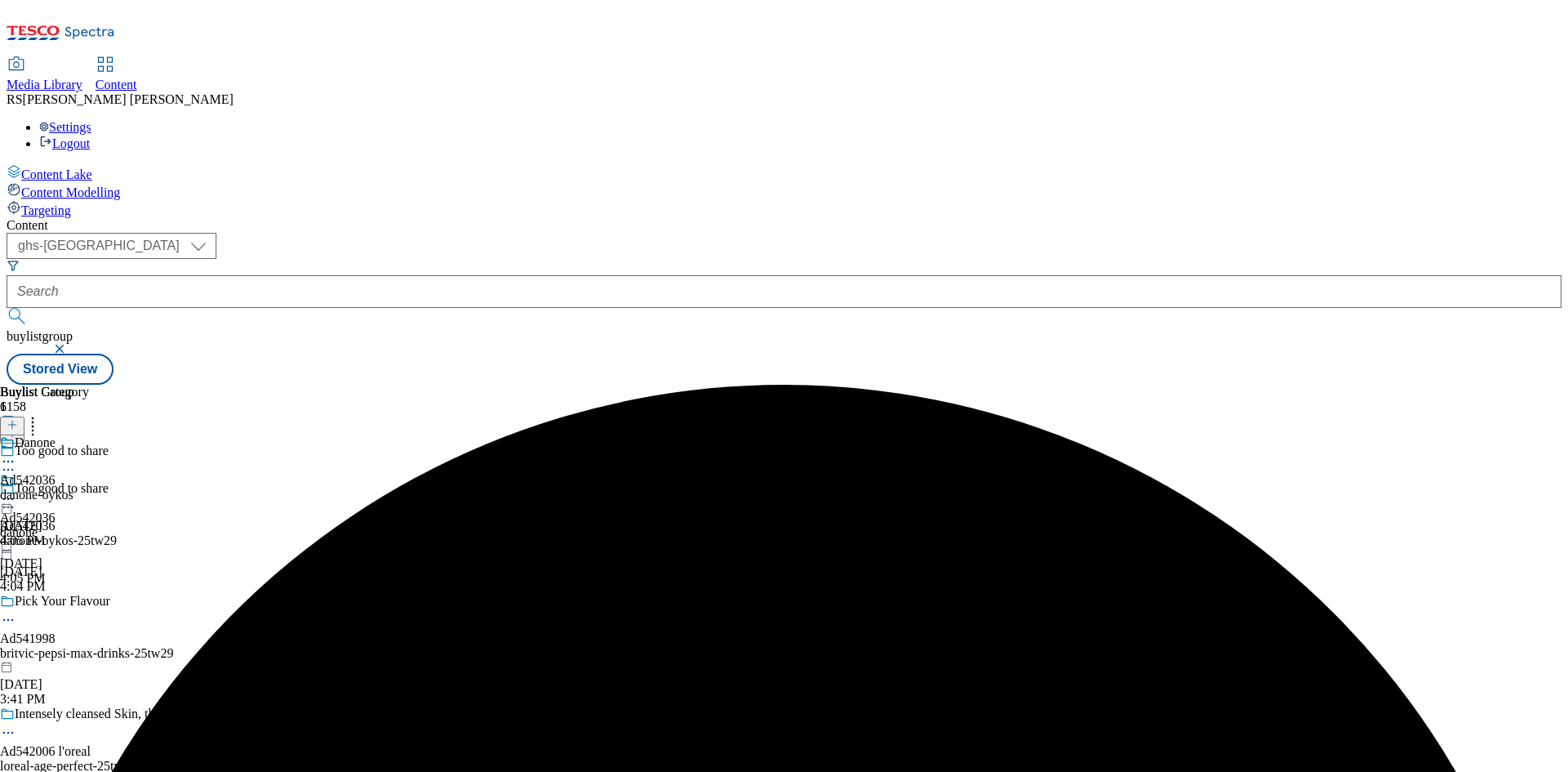
click at [17, 490] on icon at bounding box center [8, 498] width 17 height 17
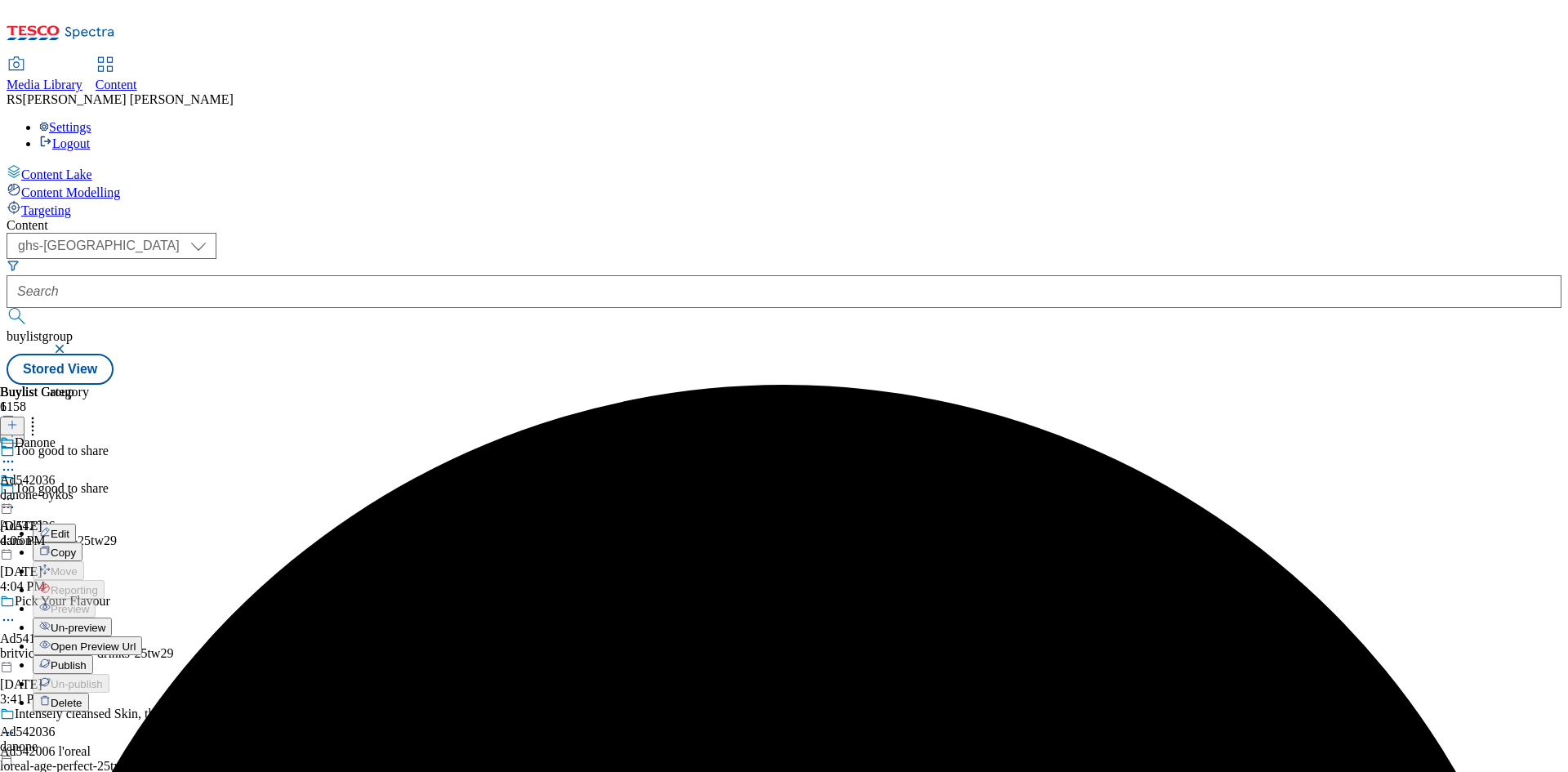
click at [86, 659] on span "Publish" at bounding box center [69, 665] width 36 height 12
